Goal: Information Seeking & Learning: Learn about a topic

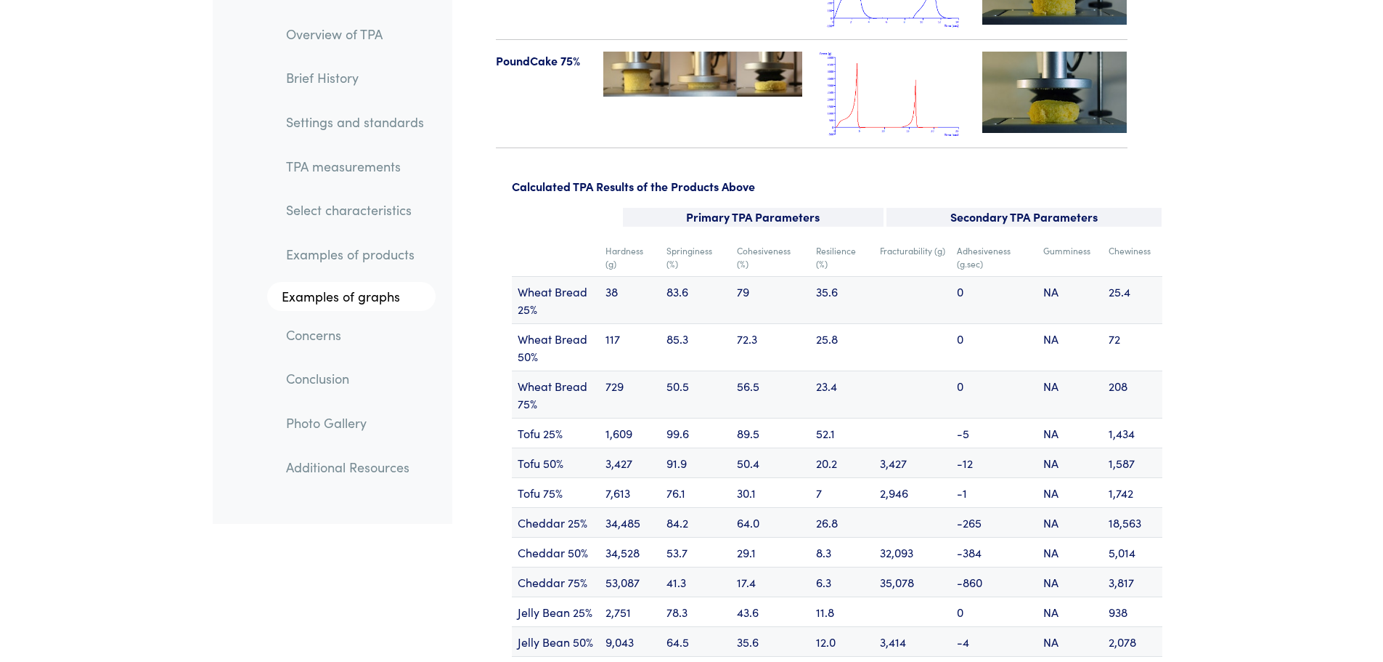
scroll to position [17357, 0]
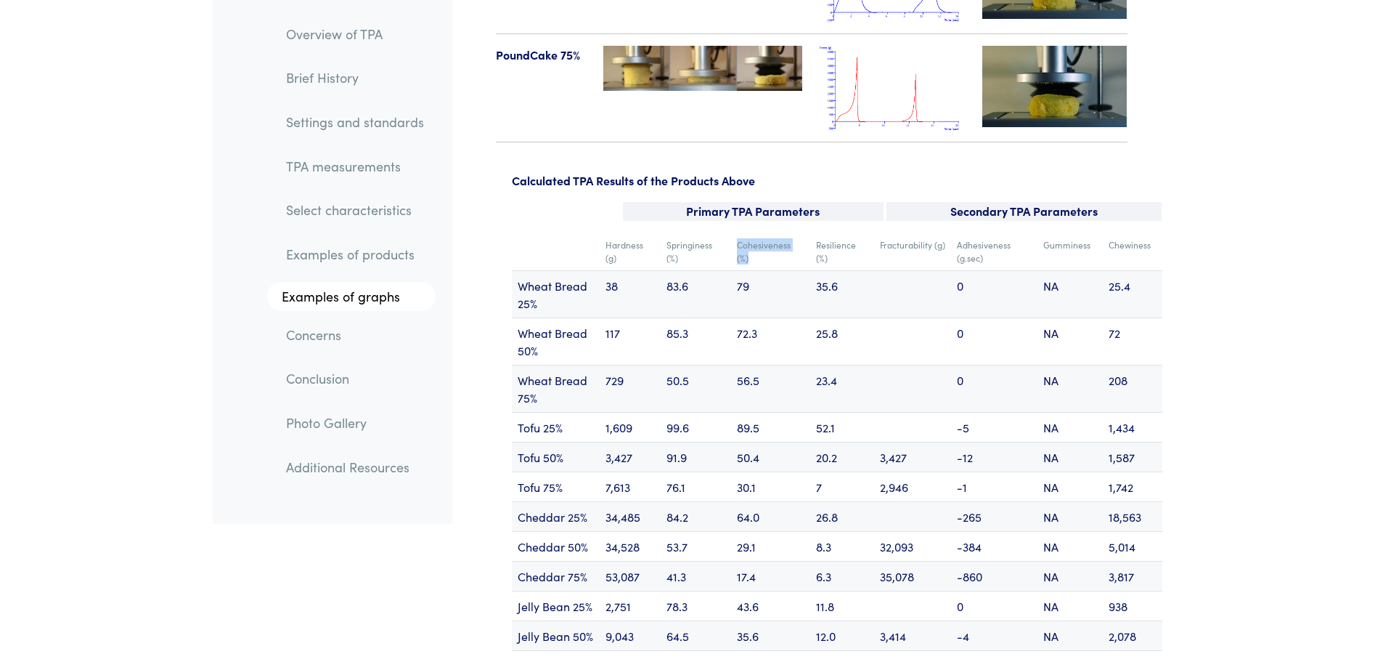
drag, startPoint x: 739, startPoint y: 188, endPoint x: 808, endPoint y: 187, distance: 68.3
click at [808, 232] on td "Cohesiveness (%)" at bounding box center [770, 251] width 79 height 38
drag, startPoint x: 804, startPoint y: 187, endPoint x: 737, endPoint y: 187, distance: 66.8
click at [738, 232] on td "Cohesiveness (%)" at bounding box center [770, 251] width 79 height 38
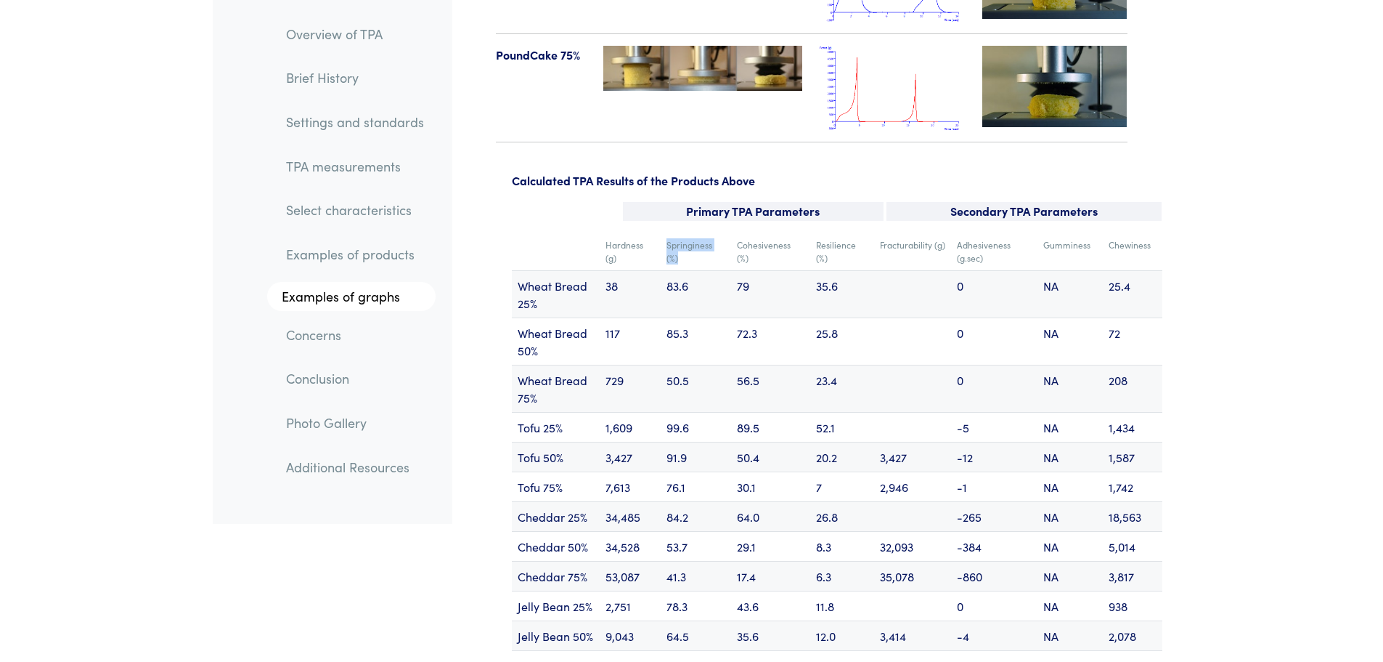
drag, startPoint x: 665, startPoint y: 187, endPoint x: 688, endPoint y: 199, distance: 25.3
click at [688, 232] on td "Springiness (%)" at bounding box center [696, 251] width 70 height 38
drag, startPoint x: 670, startPoint y: 189, endPoint x: 686, endPoint y: 201, distance: 20.2
click at [686, 232] on td "Springiness (%)" at bounding box center [696, 251] width 70 height 38
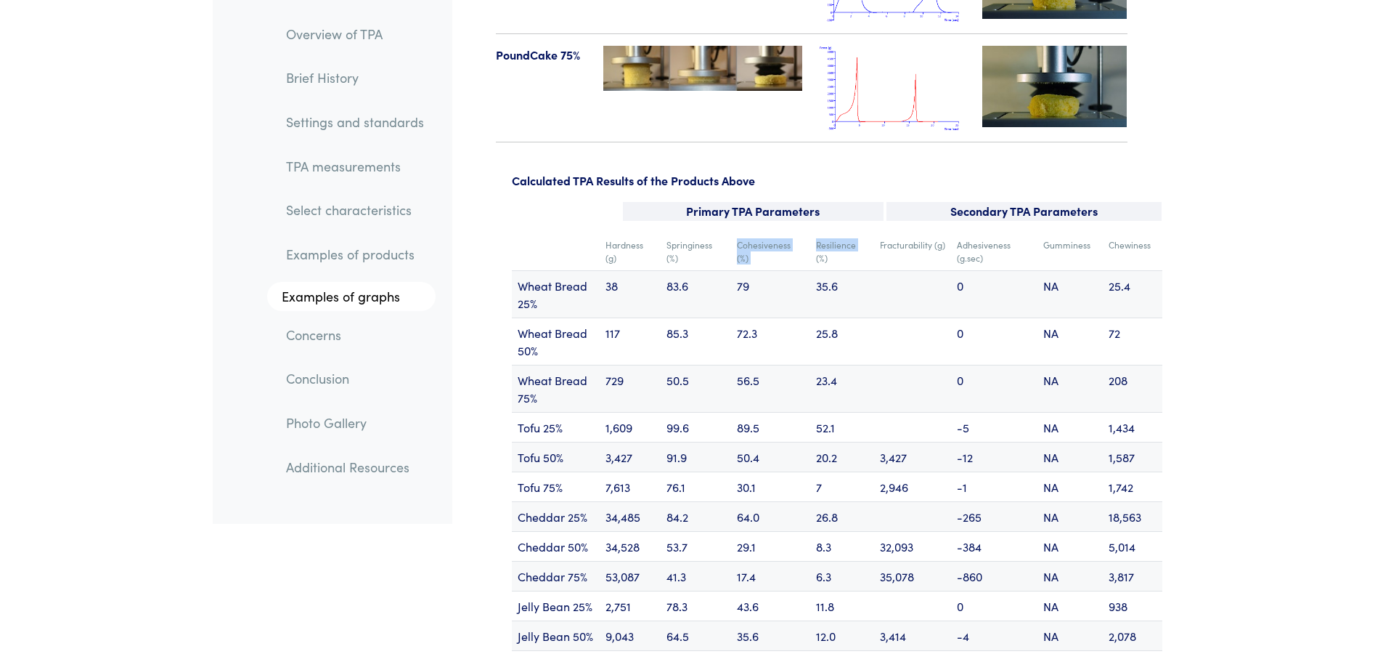
drag, startPoint x: 739, startPoint y: 187, endPoint x: 811, endPoint y: 195, distance: 73.1
click at [811, 232] on tr "Hardness (g) Springiness (%) Cohesiveness (%) Resilience (%) Fracturability (g)…" at bounding box center [837, 251] width 651 height 38
click at [811, 232] on td "Resilience (%)" at bounding box center [842, 251] width 64 height 38
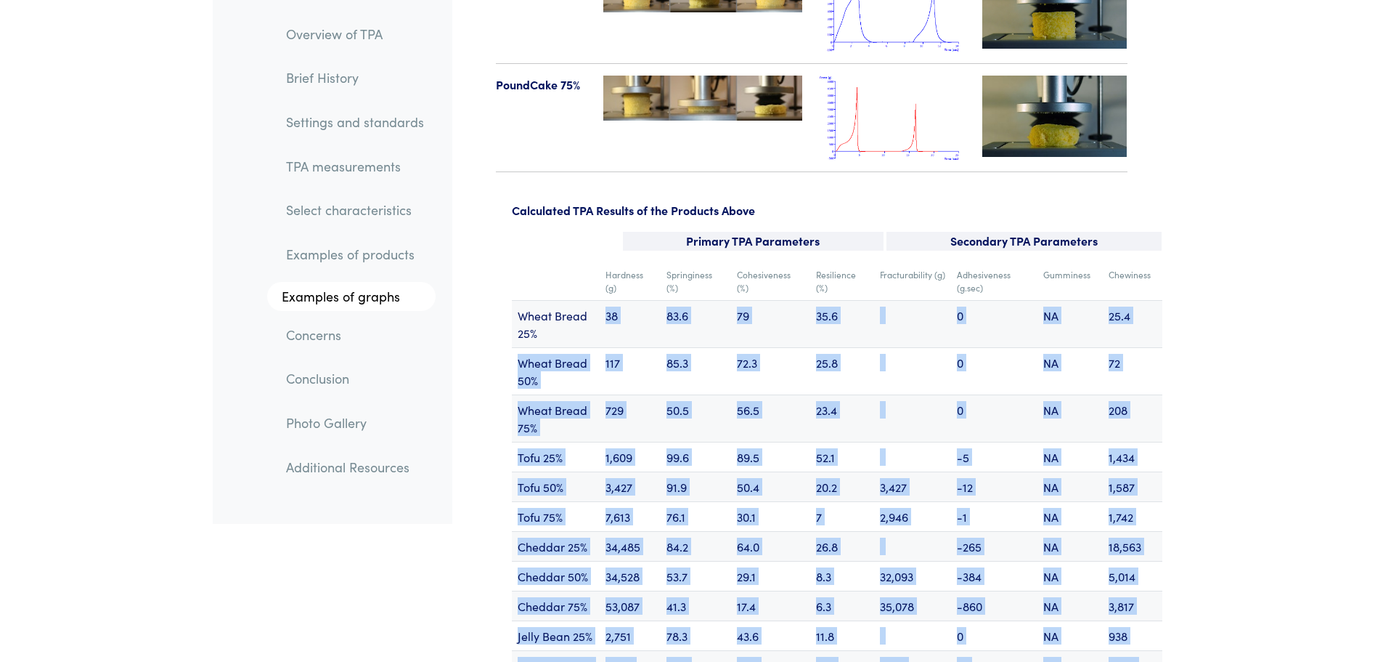
scroll to position [17284, 0]
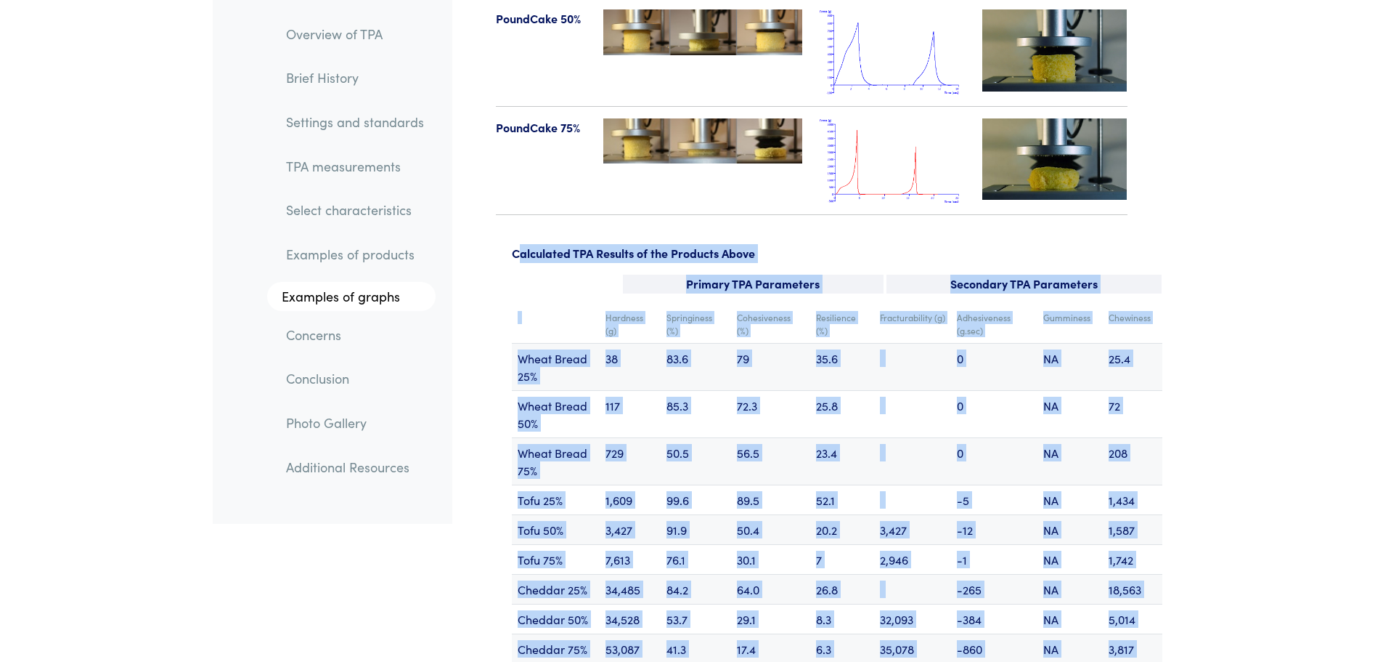
drag, startPoint x: 1147, startPoint y: 402, endPoint x: 521, endPoint y: 198, distance: 658.4
click at [521, 244] on p "Calculated TPA Results of the Products Above" at bounding box center [837, 253] width 651 height 19
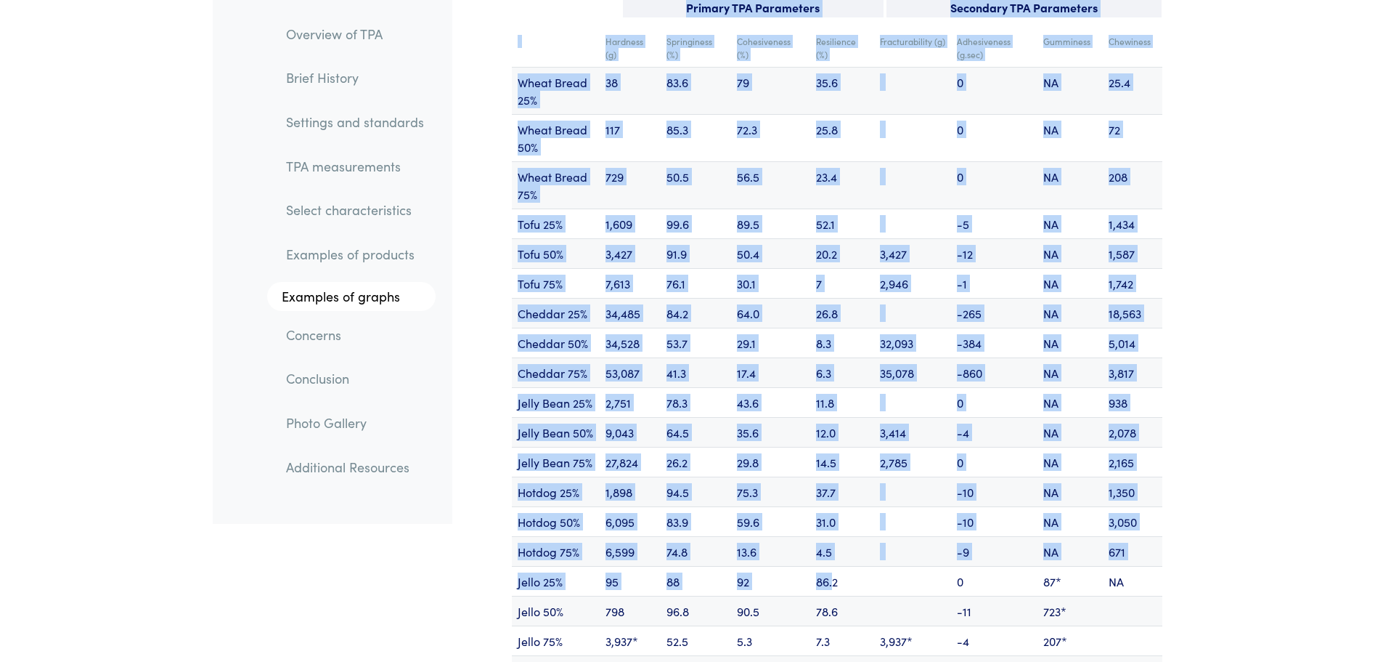
scroll to position [17793, 0]
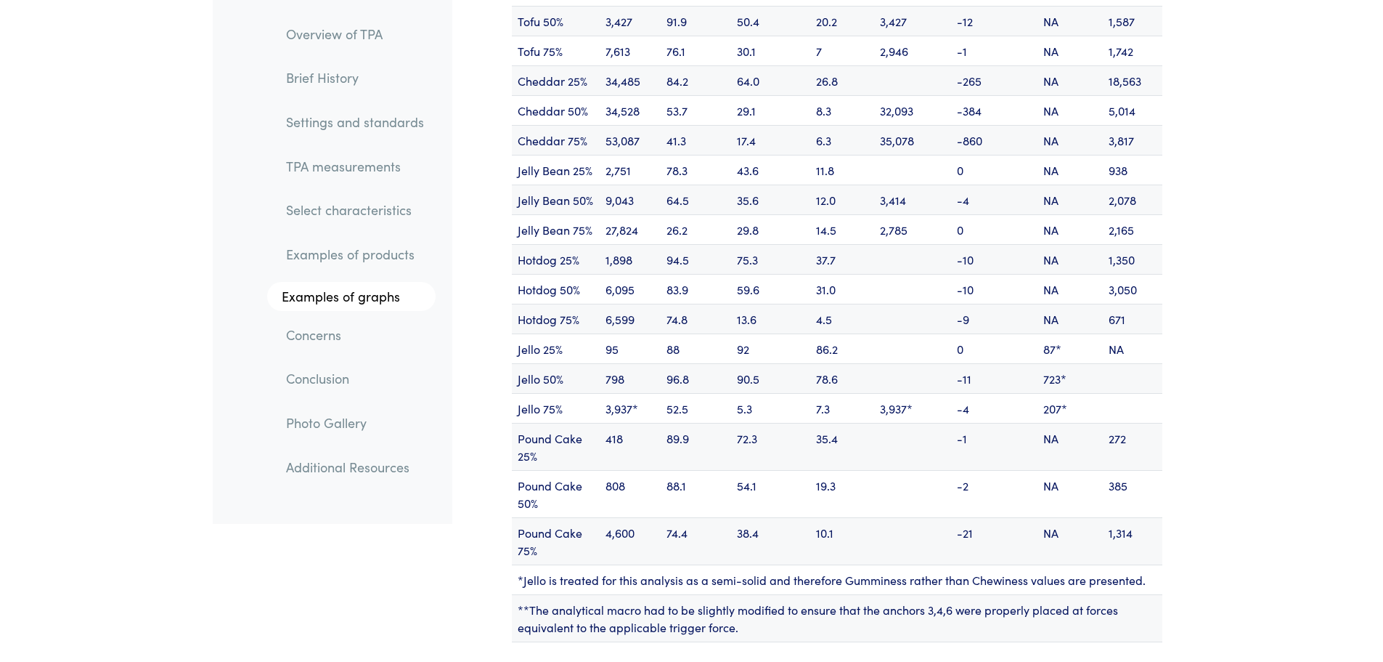
drag, startPoint x: 515, startPoint y: 192, endPoint x: 1169, endPoint y: 464, distance: 707.8
click at [1169, 464] on div "Calculated TPA Results of the Products Above Primary TPA Parameters Secondary T…" at bounding box center [811, 194] width 719 height 917
click at [1169, 464] on div "Hardness (g) Springiness (%) Cohesiveness (%) Resilience (%) Fracturability (g)…" at bounding box center [837, 225] width 668 height 857
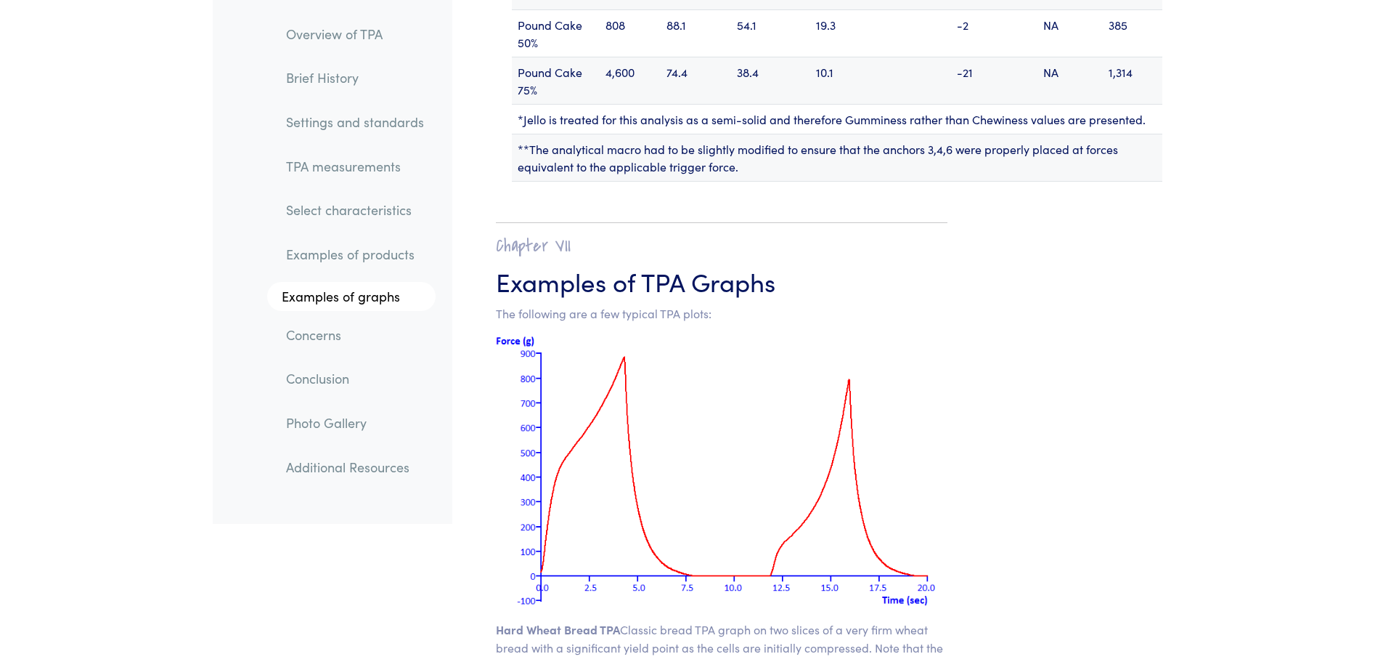
scroll to position [18301, 0]
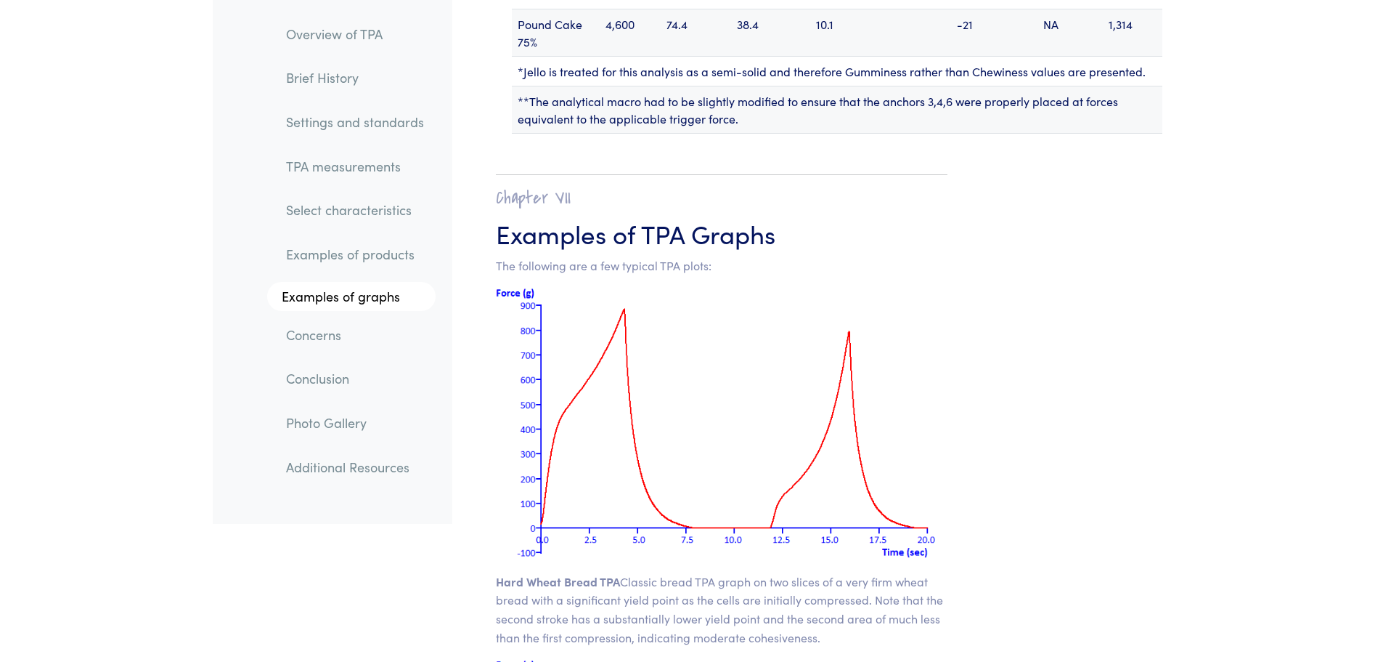
click at [808, 572] on p "Hard Wheat Bread TPA Classic bread TPA graph on two slices of a very firm wheat…" at bounding box center [722, 609] width 452 height 74
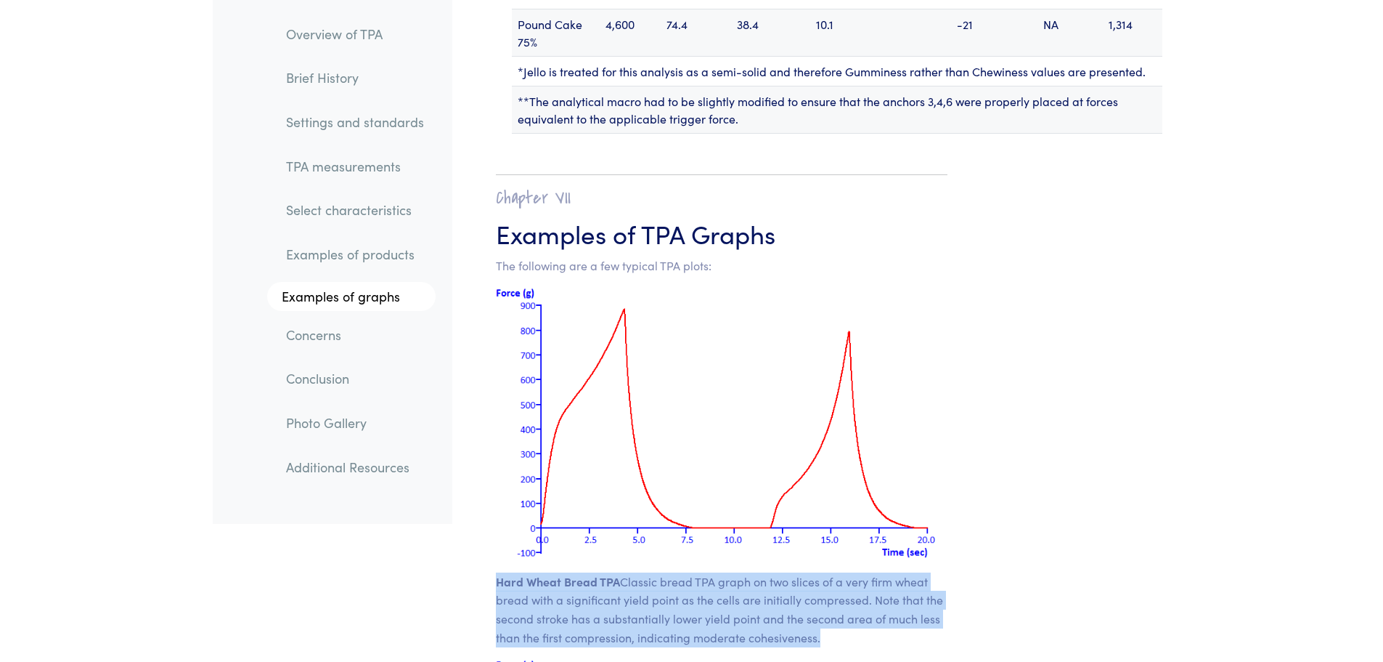
click at [808, 572] on p "Hard Wheat Bread TPA Classic bread TPA graph on two slices of a very firm wheat…" at bounding box center [722, 609] width 452 height 74
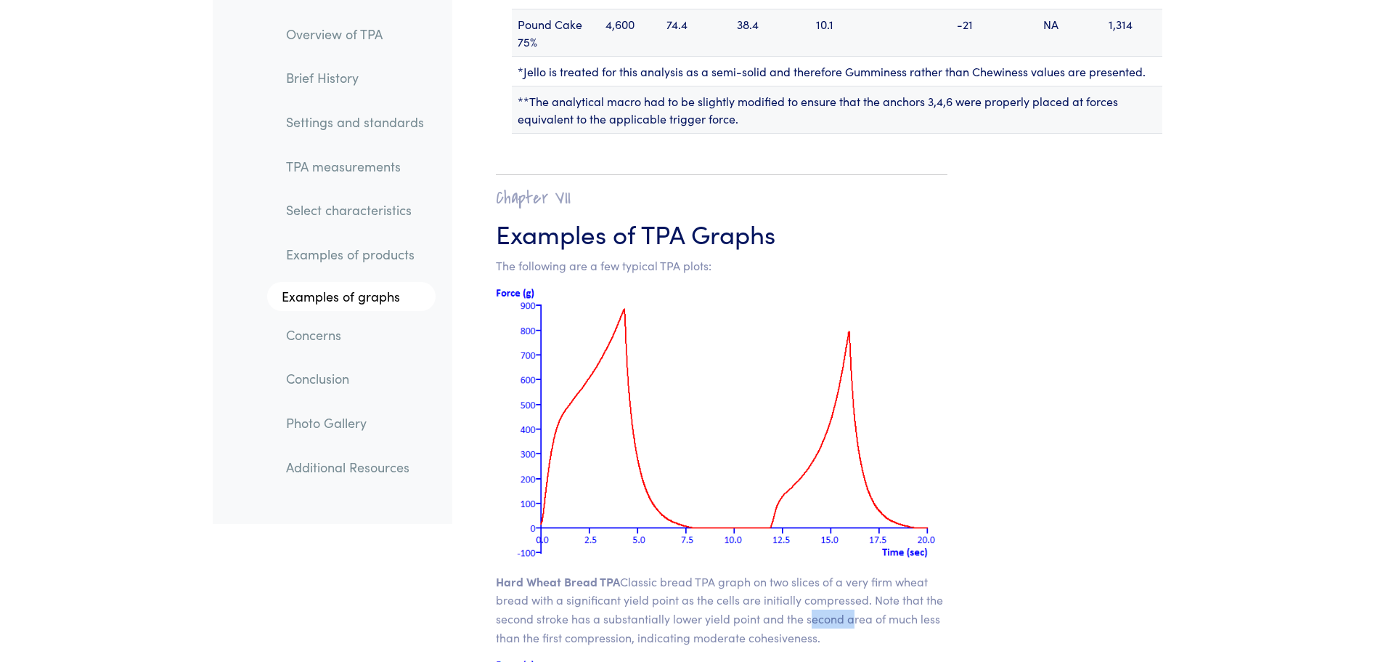
click at [808, 572] on p "Hard Wheat Bread TPA Classic bread TPA graph on two slices of a very firm wheat…" at bounding box center [722, 609] width 452 height 74
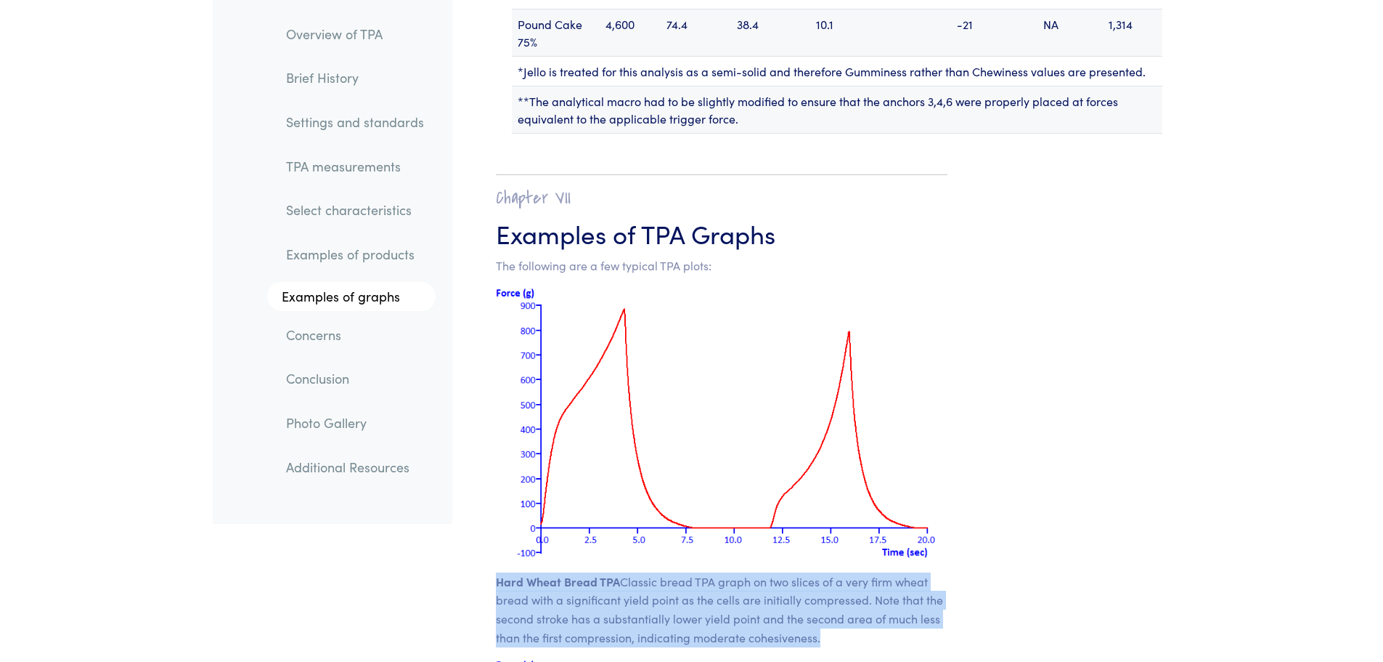
click at [808, 572] on p "Hard Wheat Bread TPA Classic bread TPA graph on two slices of a very firm wheat…" at bounding box center [722, 609] width 452 height 74
click at [818, 572] on p "Hard Wheat Bread TPA Classic bread TPA graph on two slices of a very firm wheat…" at bounding box center [722, 609] width 452 height 74
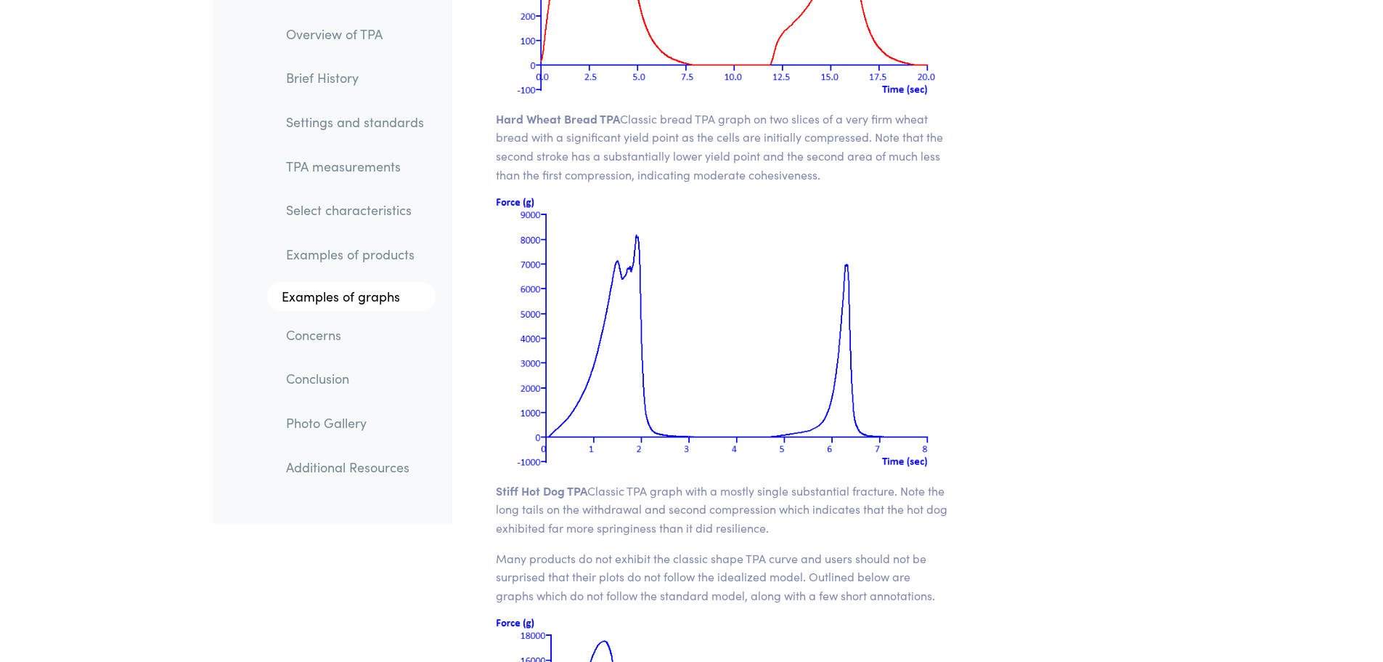
scroll to position [18809, 0]
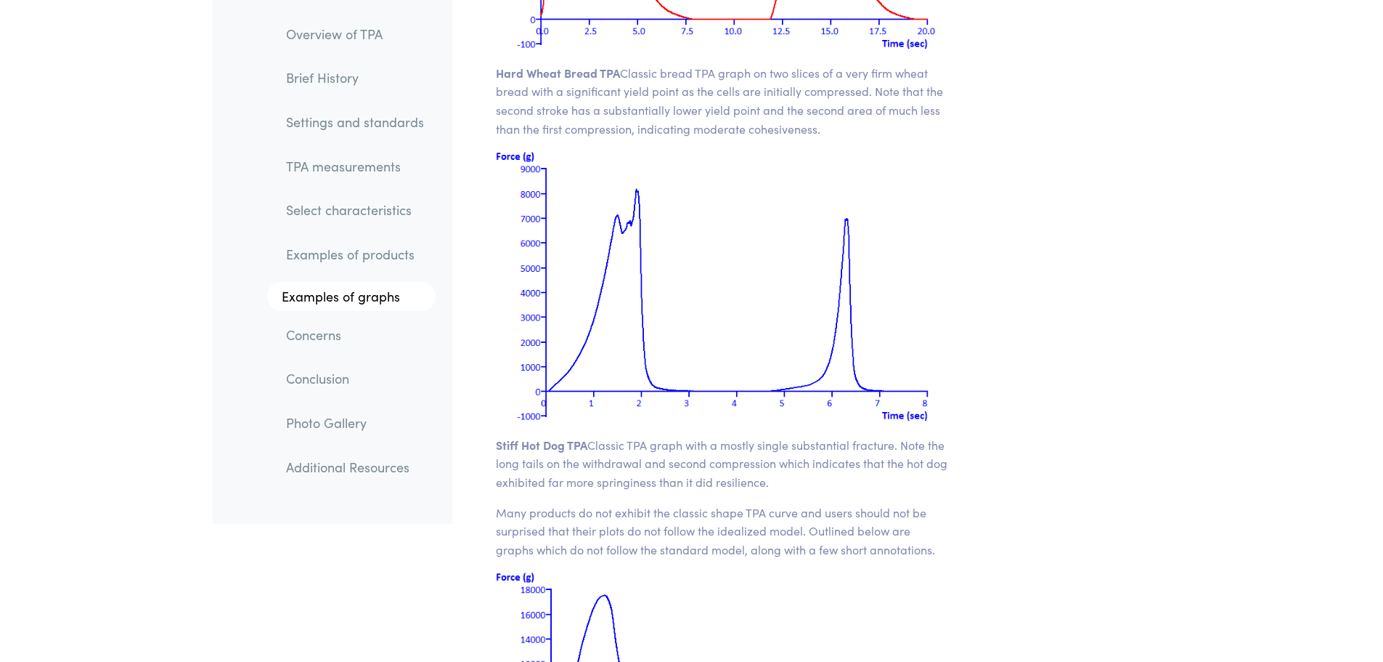
click at [885, 436] on p "Stiff Hot Dog TPA Classic TPA graph with a mostly single substantial fracture. …" at bounding box center [722, 464] width 452 height 56
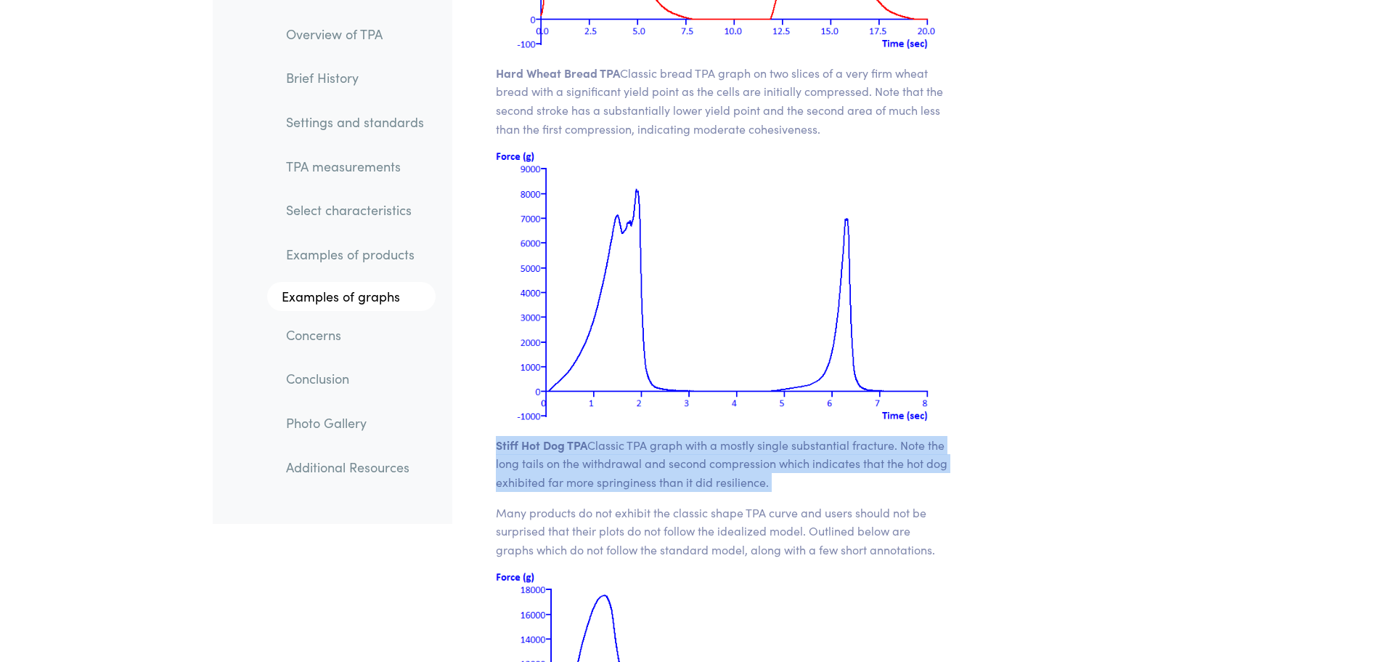
click at [885, 436] on p "Stiff Hot Dog TPA Classic TPA graph with a mostly single substantial fracture. …" at bounding box center [722, 464] width 452 height 56
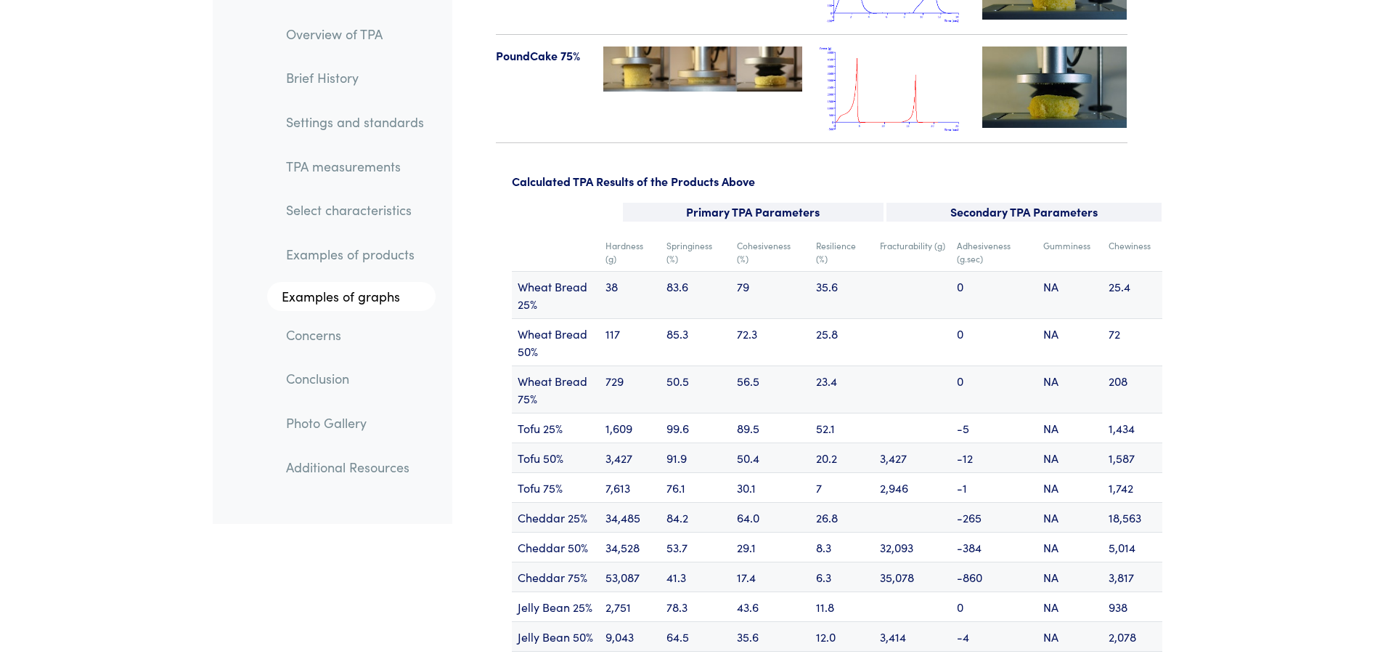
scroll to position [17284, 0]
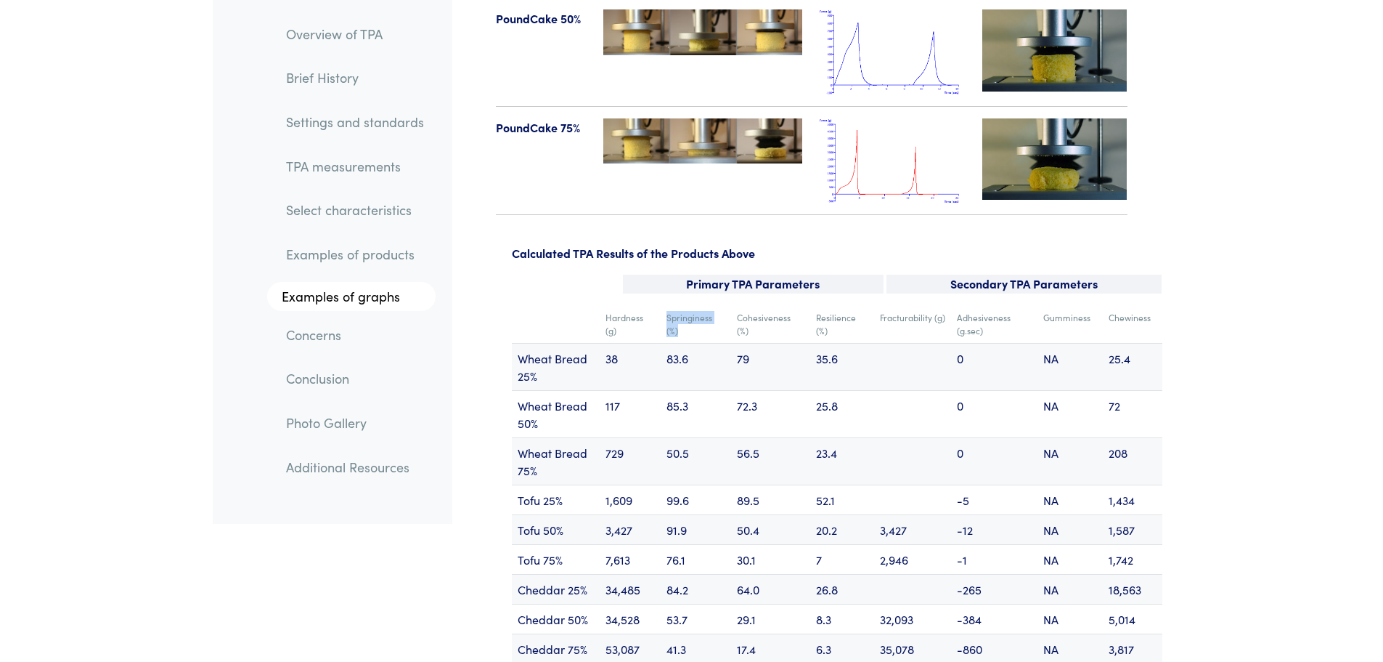
drag, startPoint x: 665, startPoint y: 263, endPoint x: 691, endPoint y: 275, distance: 28.6
click at [691, 305] on td "Springiness (%)" at bounding box center [696, 324] width 70 height 38
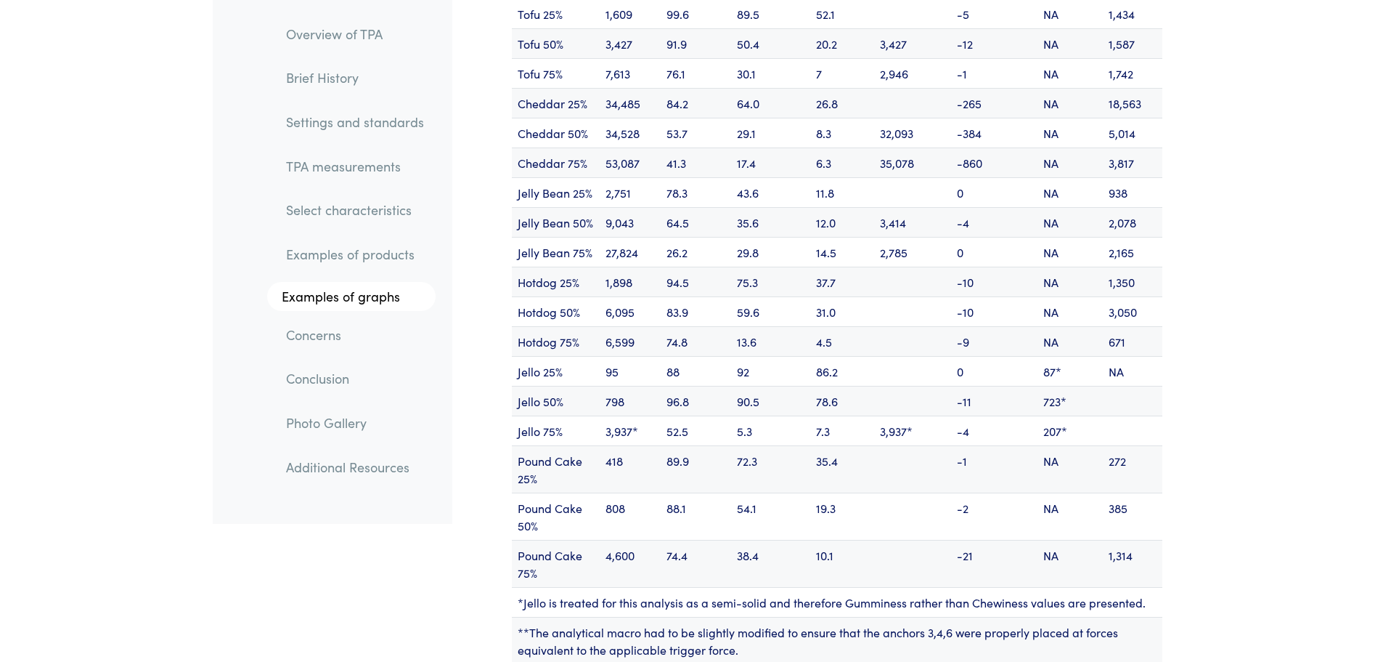
scroll to position [17793, 0]
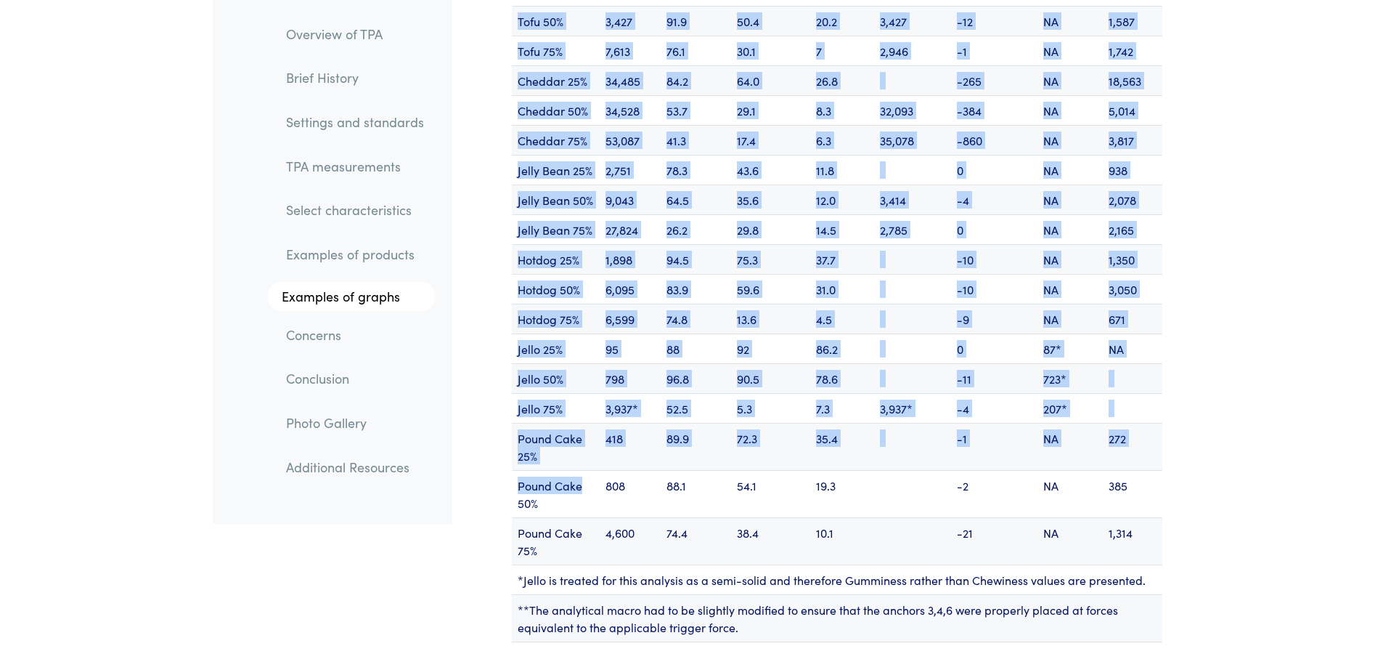
drag, startPoint x: 1185, startPoint y: 473, endPoint x: 598, endPoint y: 428, distance: 589.2
click at [598, 470] on td "Pound Cake 50%" at bounding box center [556, 493] width 88 height 47
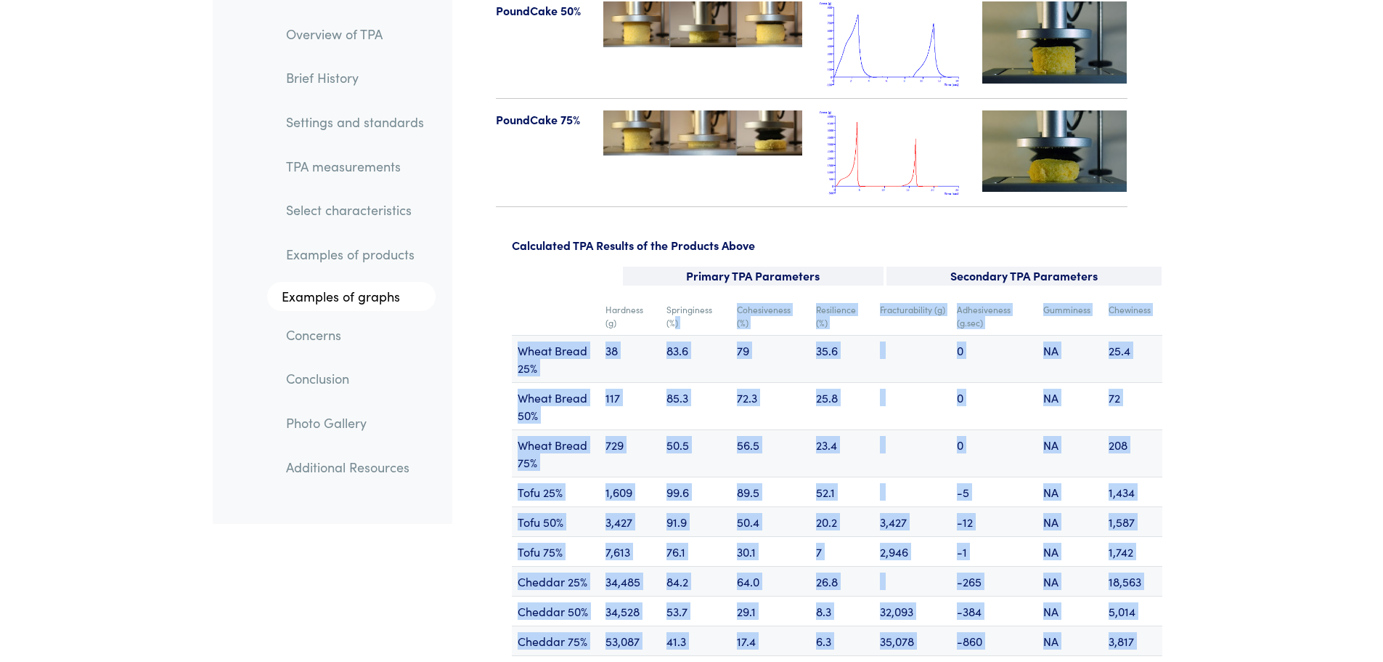
scroll to position [17212, 0]
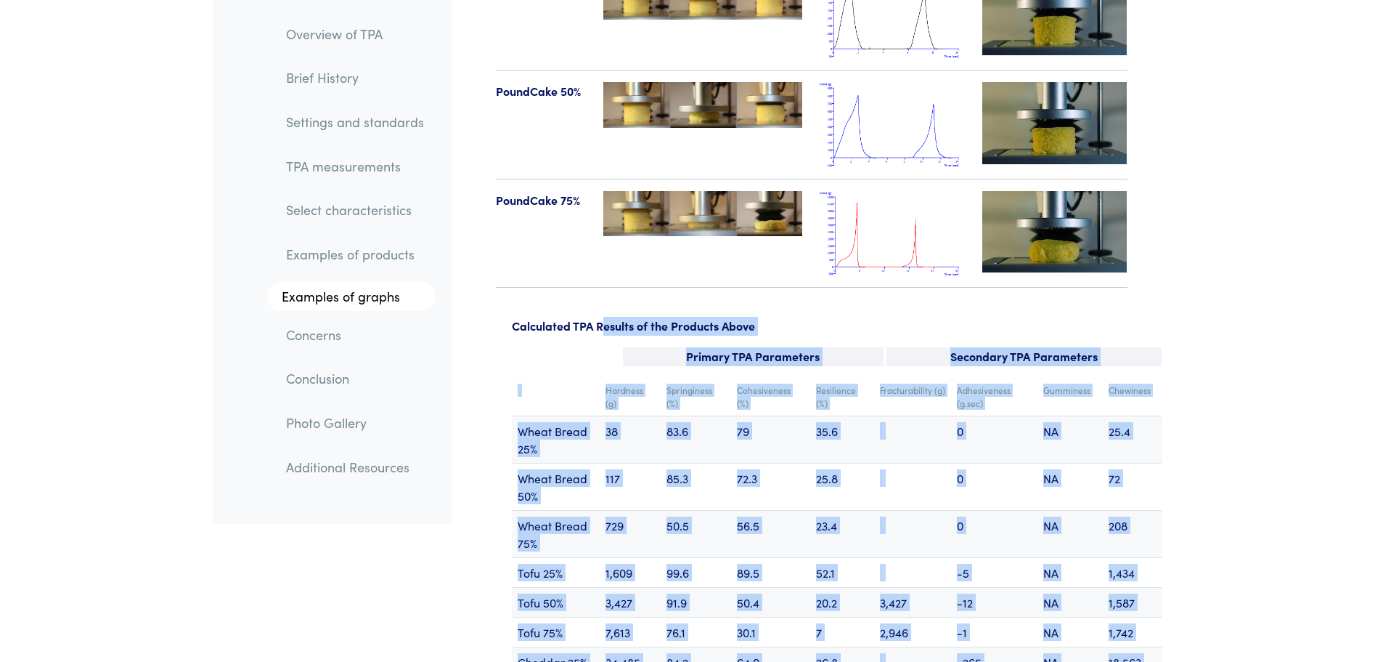
drag, startPoint x: 1150, startPoint y: 476, endPoint x: 601, endPoint y: 303, distance: 576.5
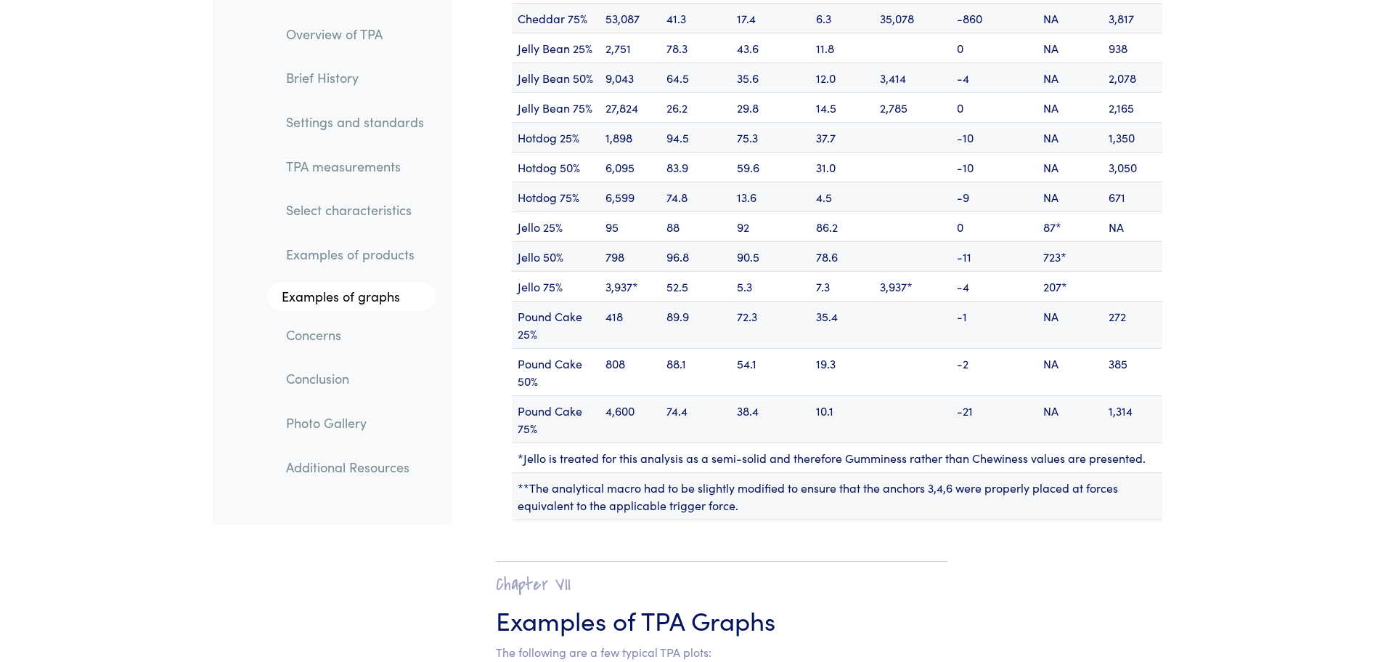
scroll to position [17938, 0]
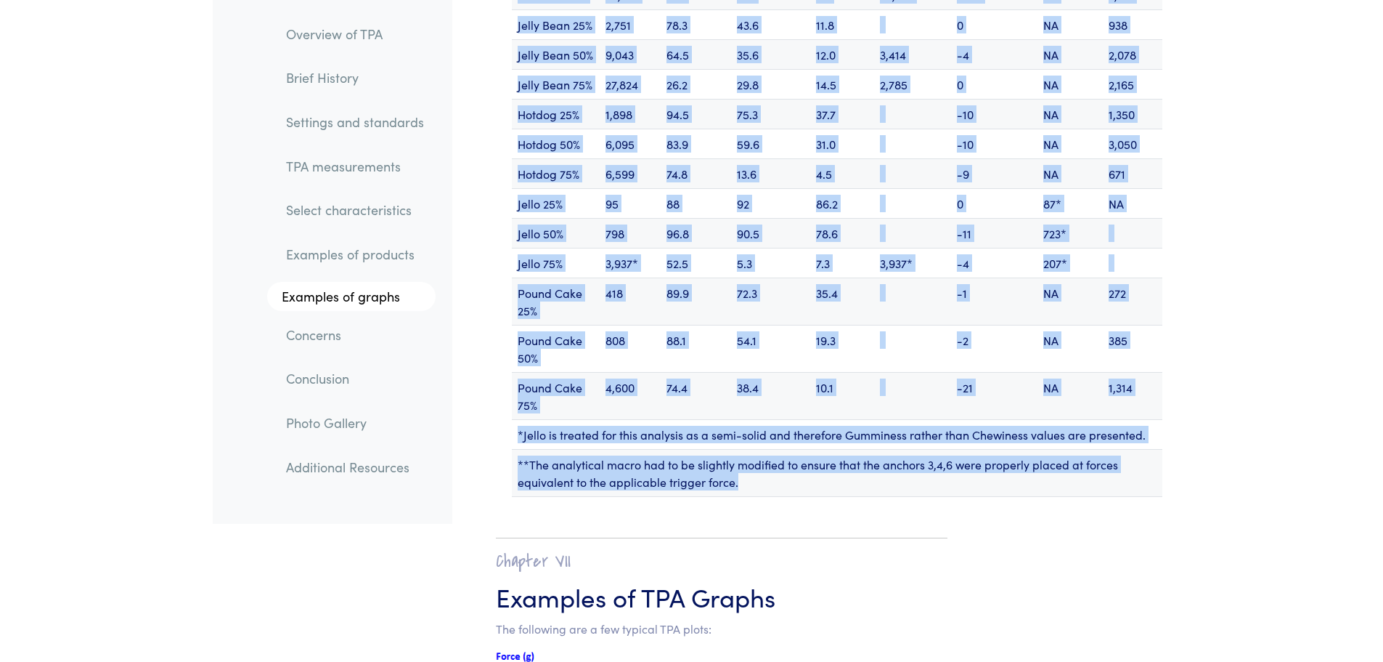
drag, startPoint x: 515, startPoint y: 264, endPoint x: 1147, endPoint y: 431, distance: 654.2
click at [1147, 431] on div "Calculated TPA Results of the Products Above Primary TPA Parameters Secondary T…" at bounding box center [811, 48] width 719 height 917
click at [1147, 449] on td "**The analytical macro had to be slightly modified to ensure that the anchors 3…" at bounding box center [837, 472] width 651 height 47
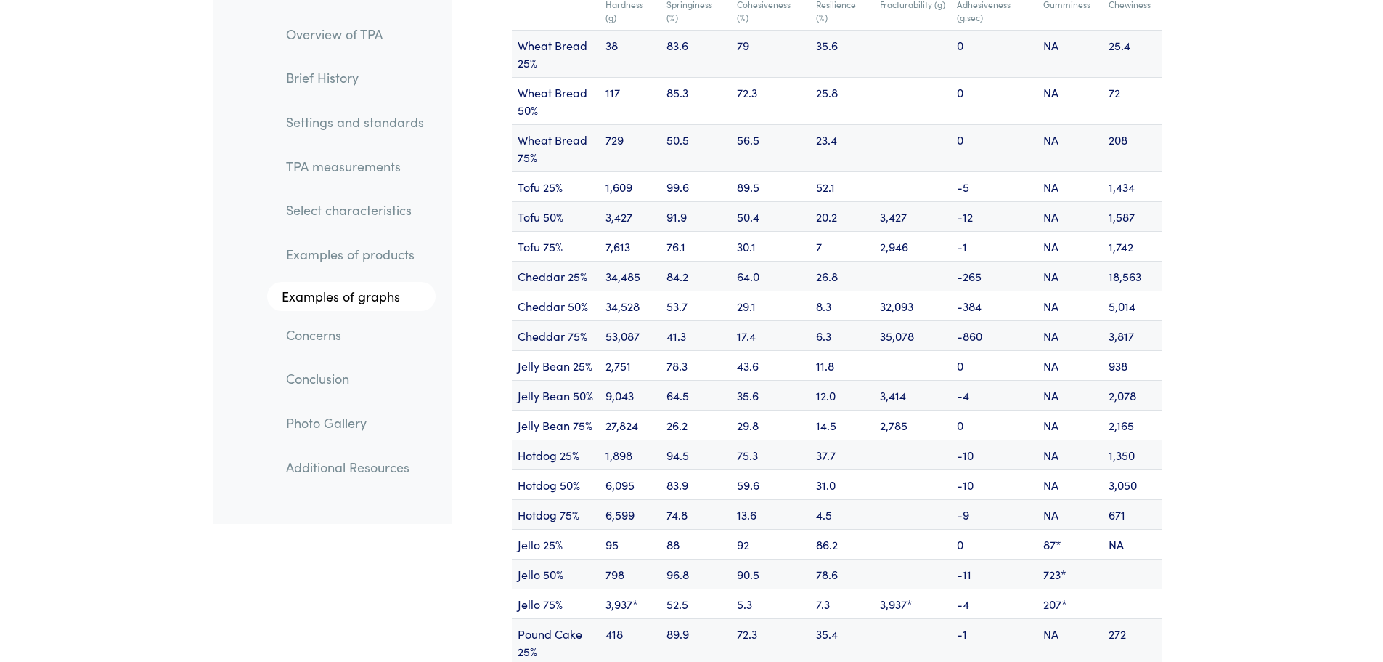
scroll to position [17575, 0]
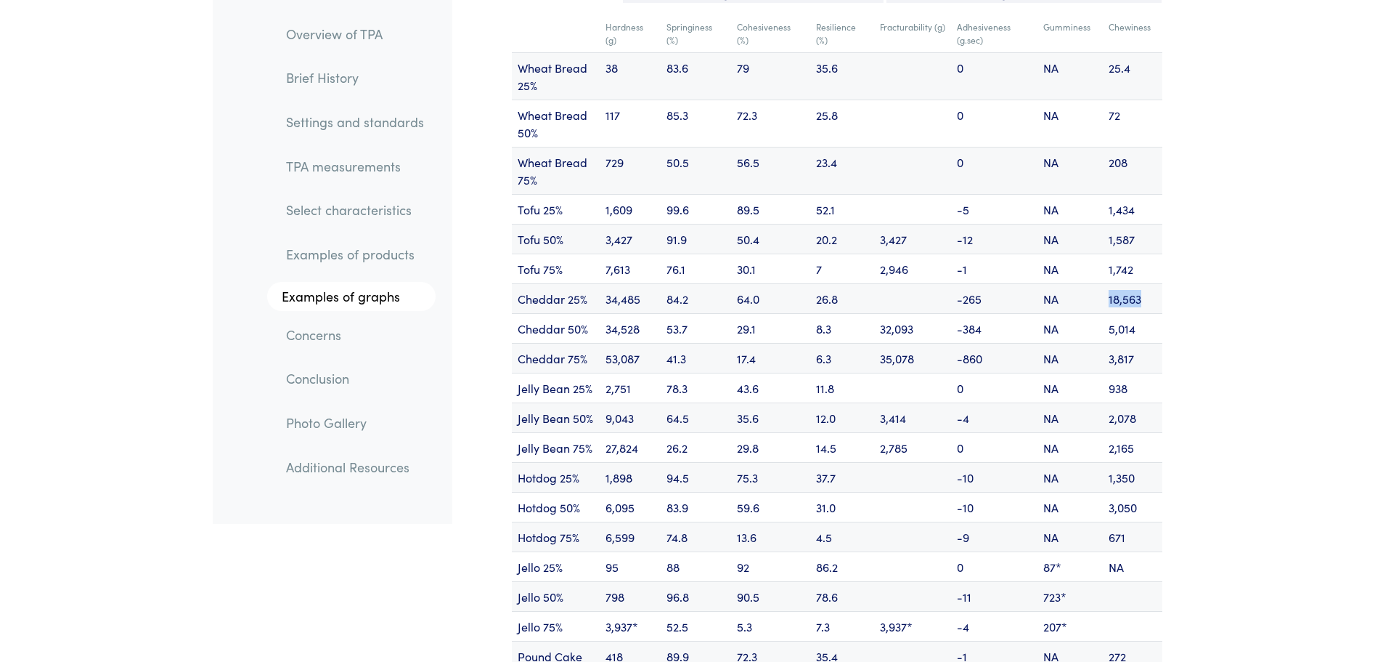
drag, startPoint x: 1150, startPoint y: 241, endPoint x: 1105, endPoint y: 242, distance: 44.3
click at [1105, 283] on td "18,563" at bounding box center [1133, 298] width 60 height 30
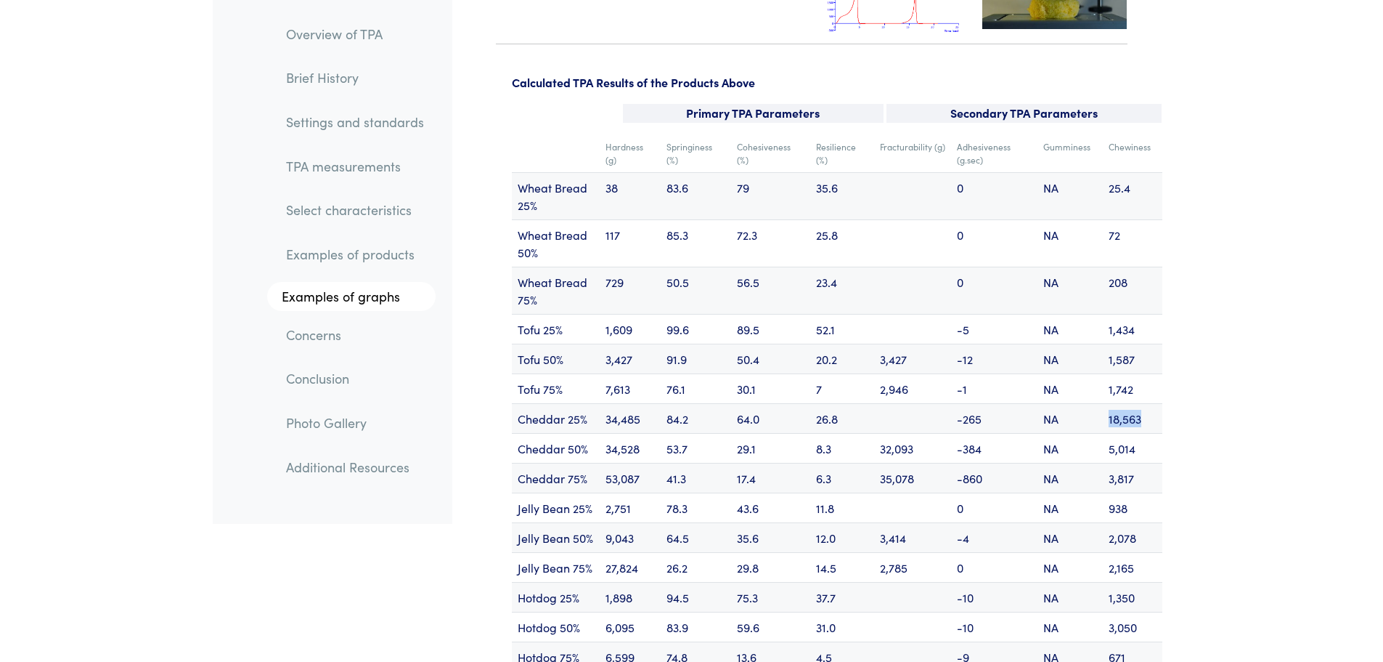
scroll to position [17430, 0]
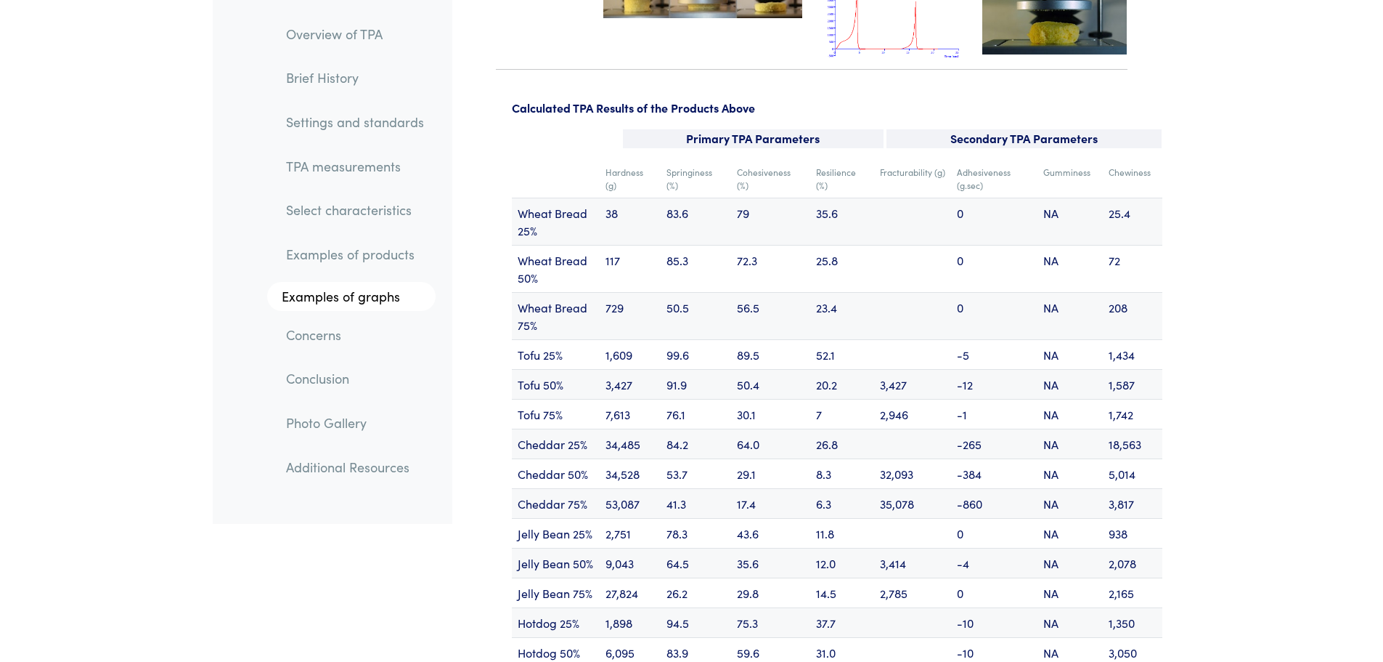
drag, startPoint x: 920, startPoint y: 420, endPoint x: 879, endPoint y: 419, distance: 40.7
click at [879, 458] on td "32,093" at bounding box center [912, 473] width 77 height 30
drag, startPoint x: 514, startPoint y: 413, endPoint x: 1156, endPoint y: 410, distance: 642.0
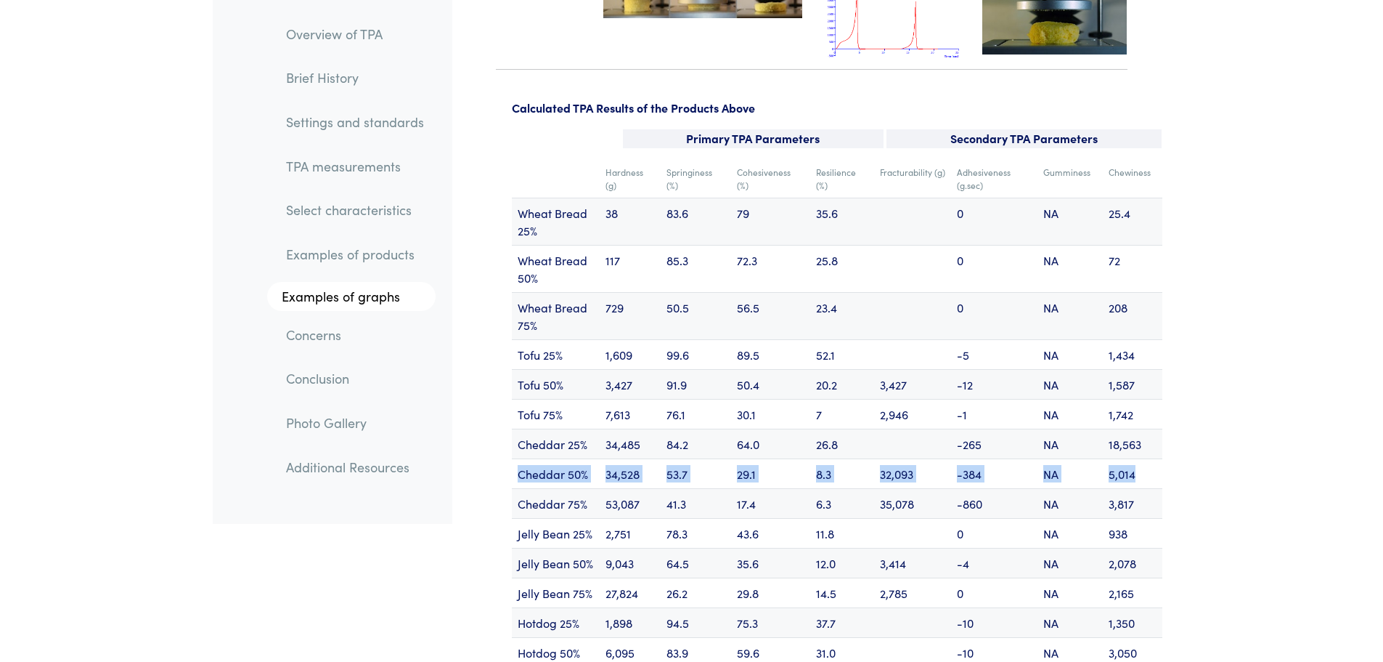
click at [1156, 458] on tr "Cheddar 50% 34,528 53.7 29.1 8.3 32,093 -384 NA 5,014" at bounding box center [837, 473] width 651 height 30
click at [1156, 458] on td "5,014" at bounding box center [1133, 473] width 60 height 30
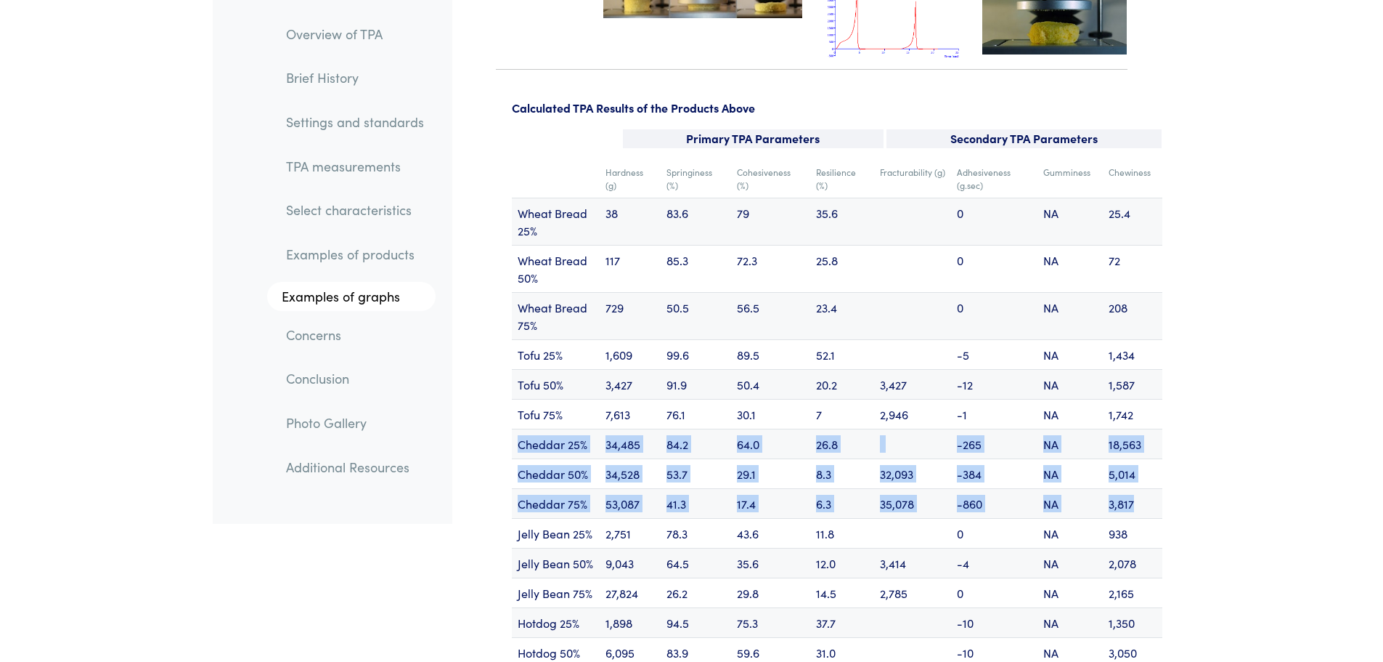
drag, startPoint x: 1141, startPoint y: 445, endPoint x: 516, endPoint y: 386, distance: 627.4
click at [516, 386] on tbody "Hardness (g) Springiness (%) Cohesiveness (%) Resilience (%) Fracturability (g)…" at bounding box center [837, 582] width 651 height 845
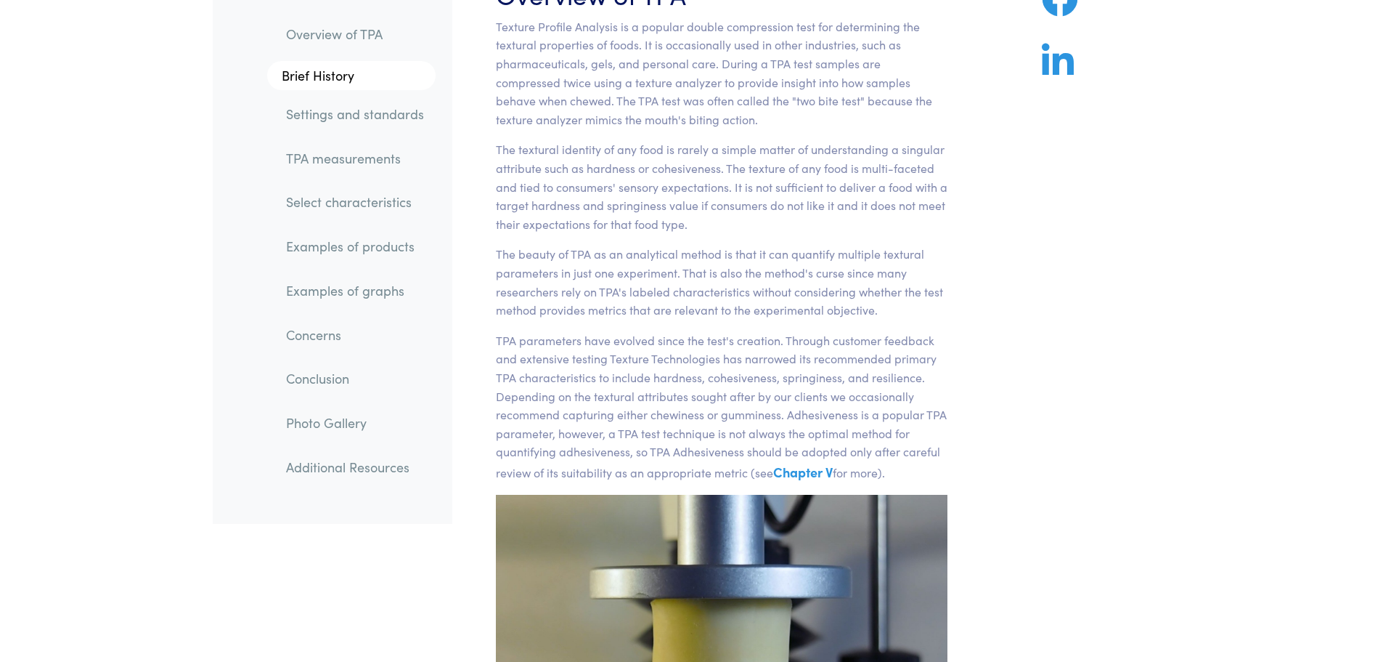
scroll to position [0, 0]
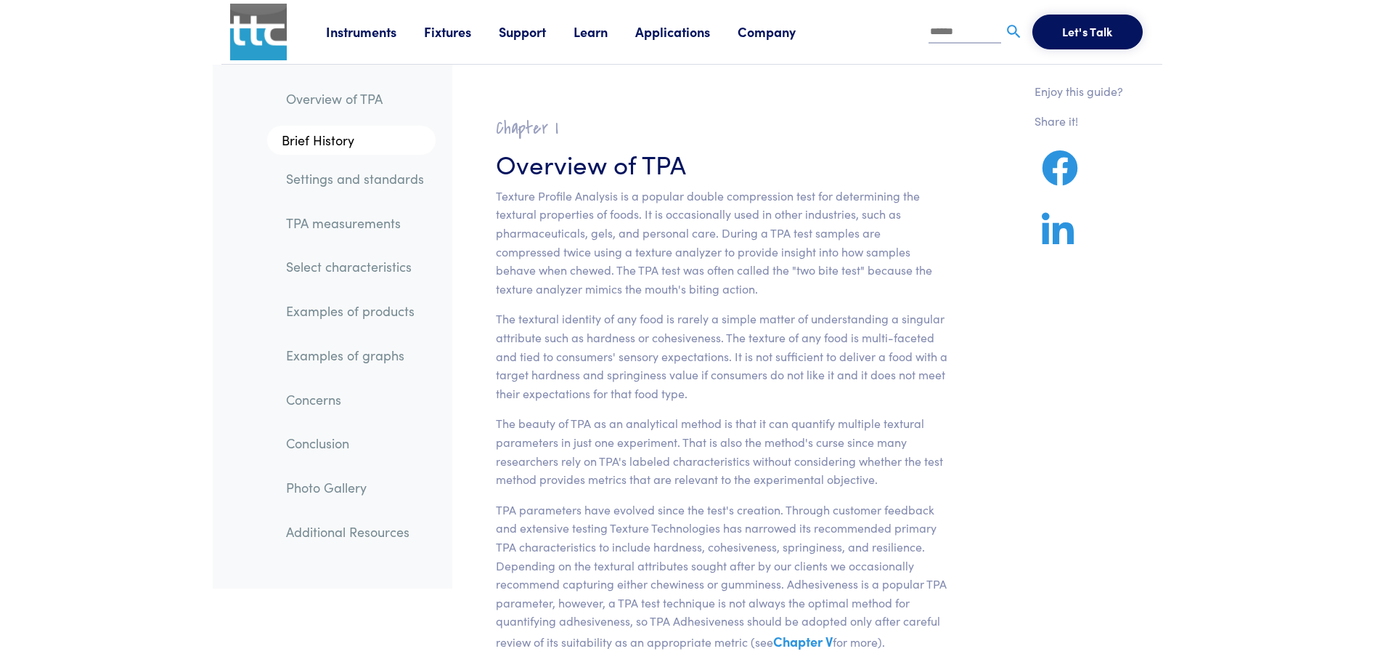
click at [650, 250] on p "Texture Profile Analysis is a popular double compression test for determining t…" at bounding box center [722, 243] width 452 height 112
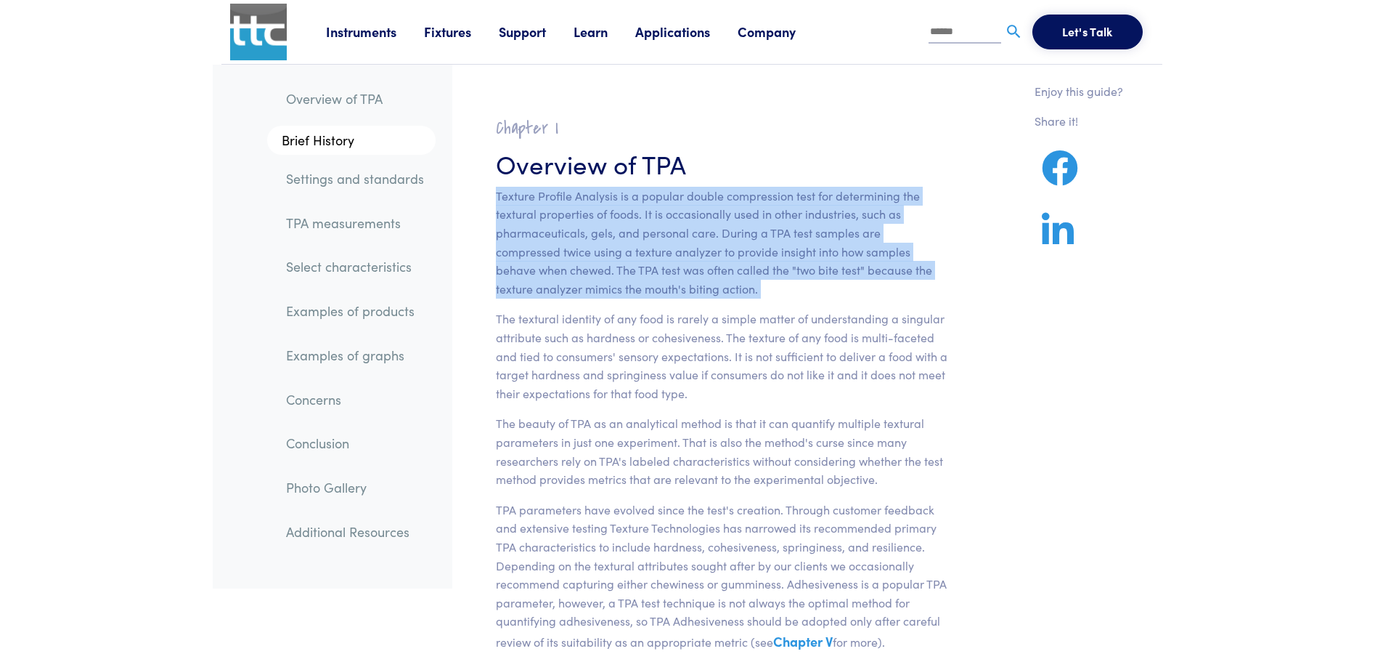
click at [650, 250] on p "Texture Profile Analysis is a popular double compression test for determining t…" at bounding box center [722, 243] width 452 height 112
click at [787, 259] on p "Texture Profile Analysis is a popular double compression test for determining t…" at bounding box center [722, 243] width 452 height 112
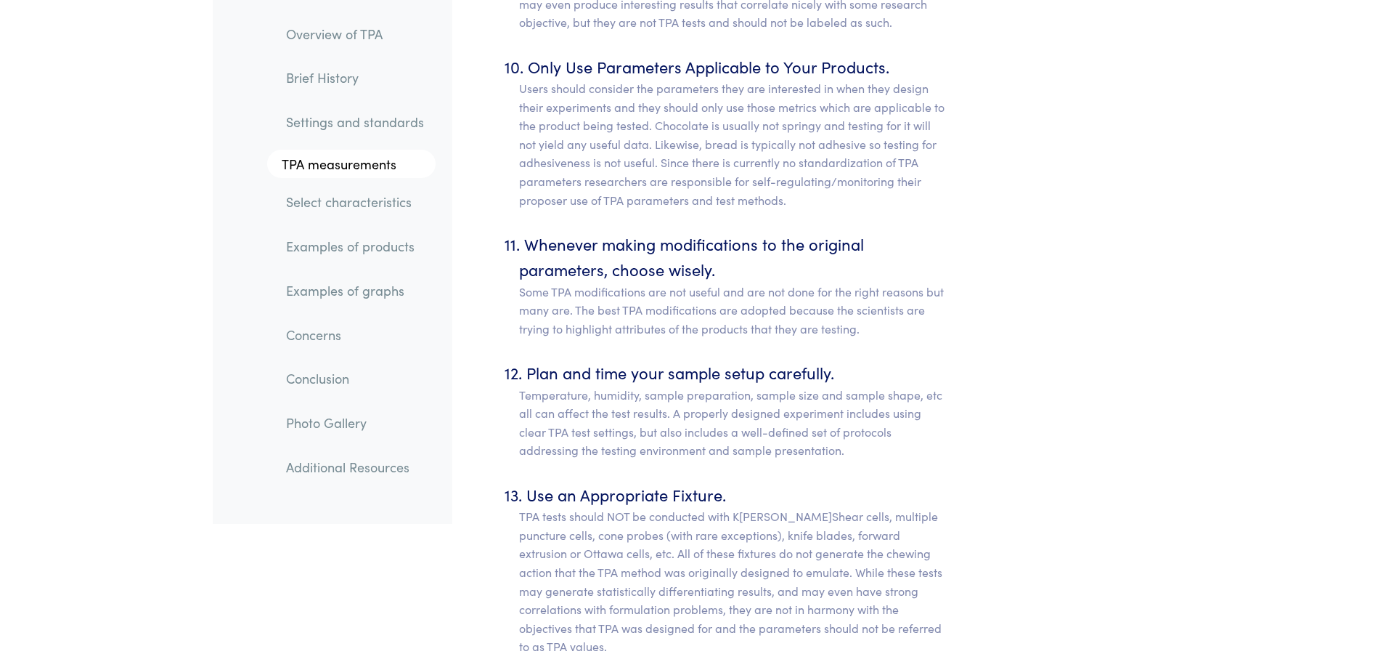
scroll to position [8061, 0]
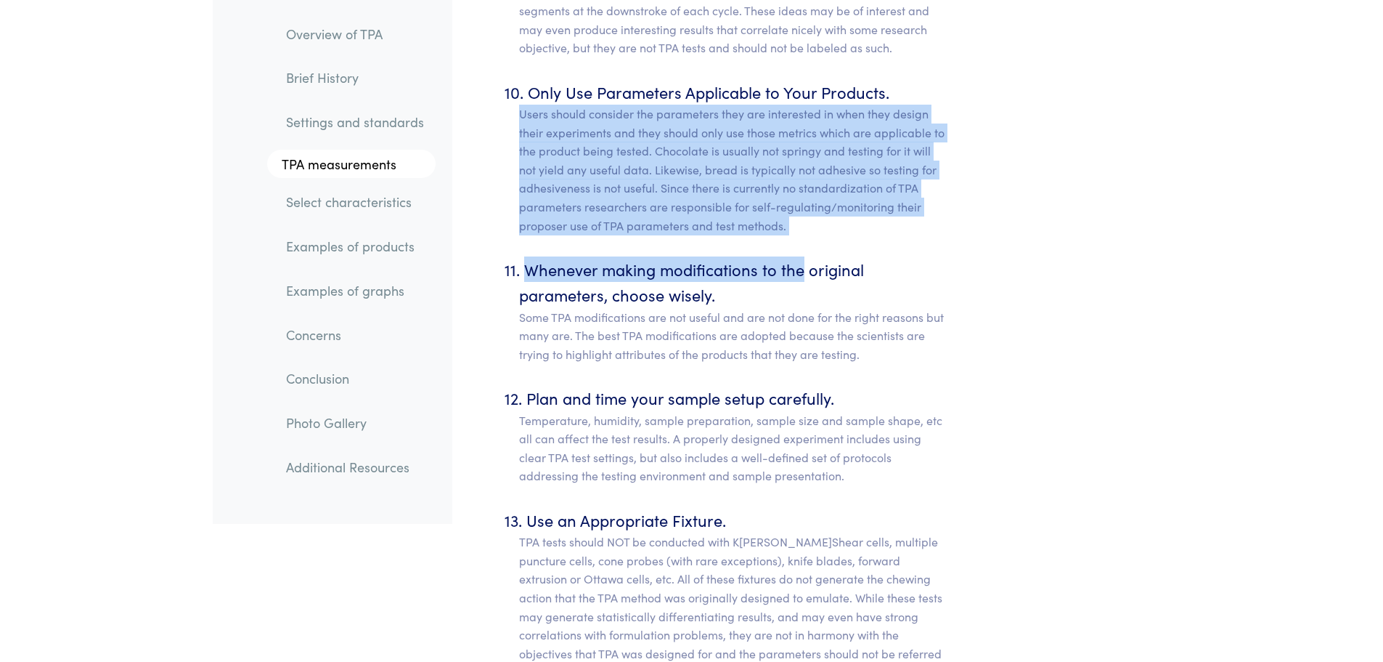
drag, startPoint x: 803, startPoint y: 215, endPoint x: 516, endPoint y: 99, distance: 309.5
drag, startPoint x: 518, startPoint y: 95, endPoint x: 798, endPoint y: 209, distance: 302.6
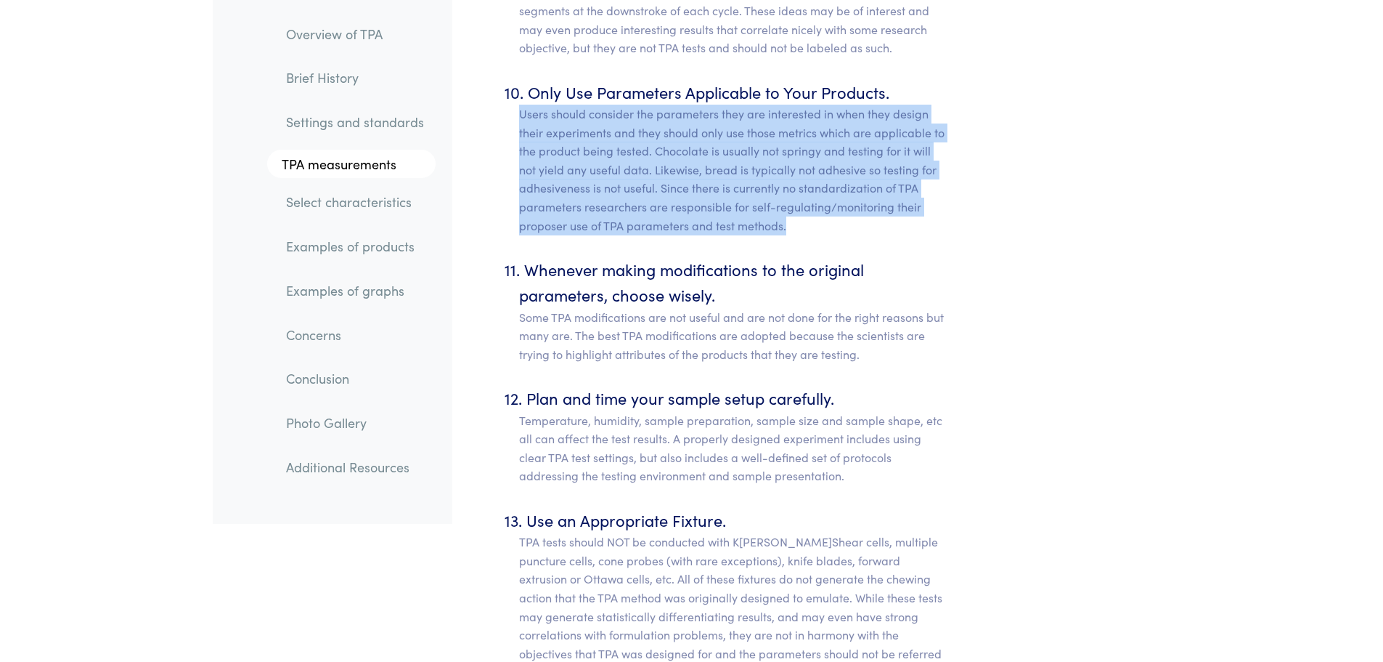
click at [798, 209] on p "Users should consider the parameters they are interested in when they design th…" at bounding box center [733, 170] width 429 height 130
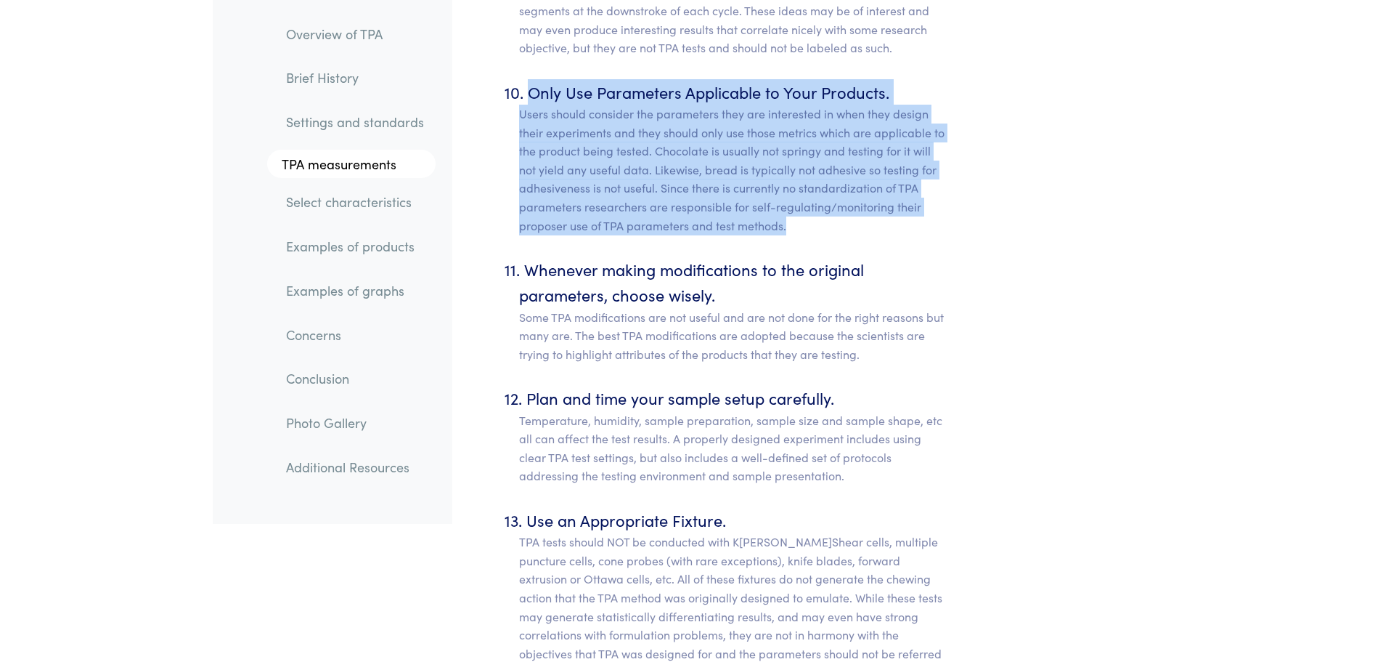
drag, startPoint x: 805, startPoint y: 208, endPoint x: 490, endPoint y: 83, distance: 339.3
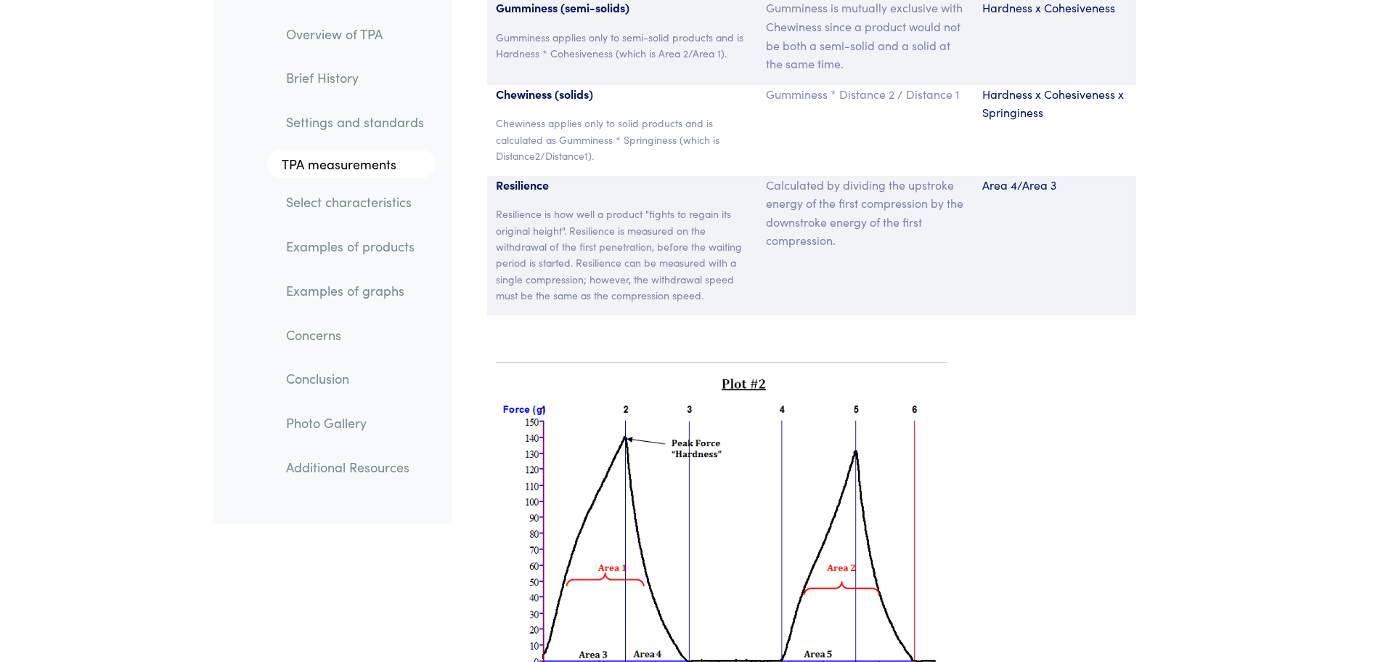
scroll to position [10240, 0]
